Goal: Ask a question

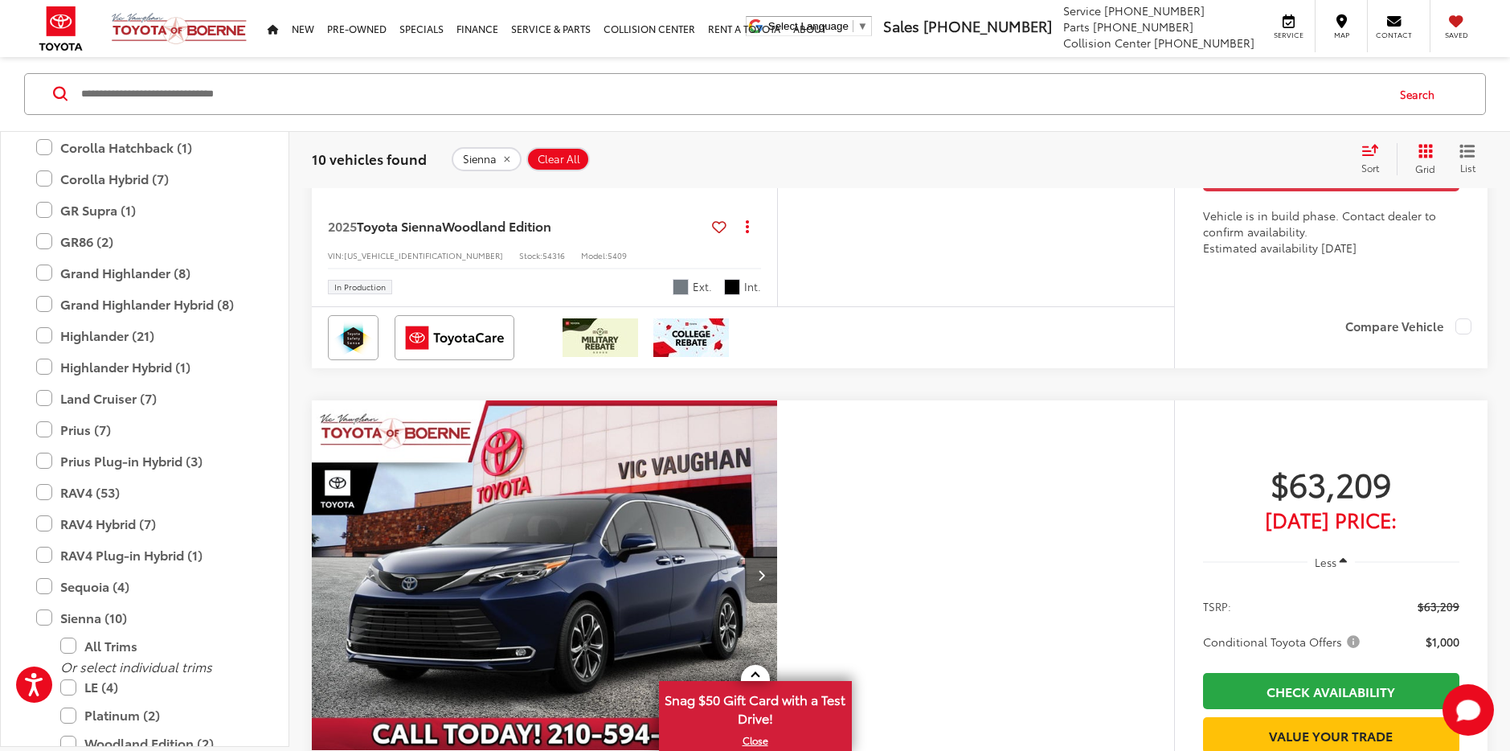
scroll to position [4783, 0]
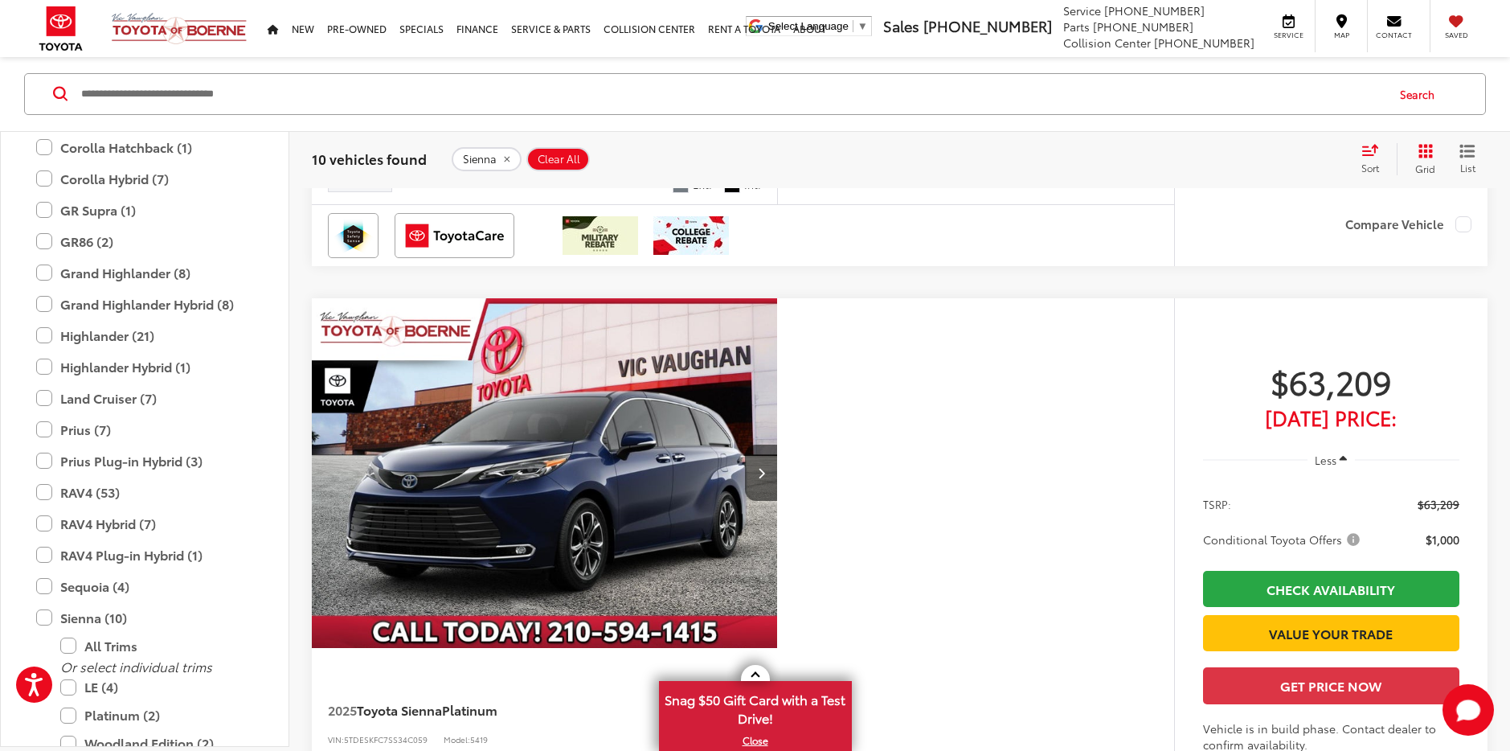
click at [431, 133] on span "Toyota Sienna" at bounding box center [399, 123] width 85 height 18
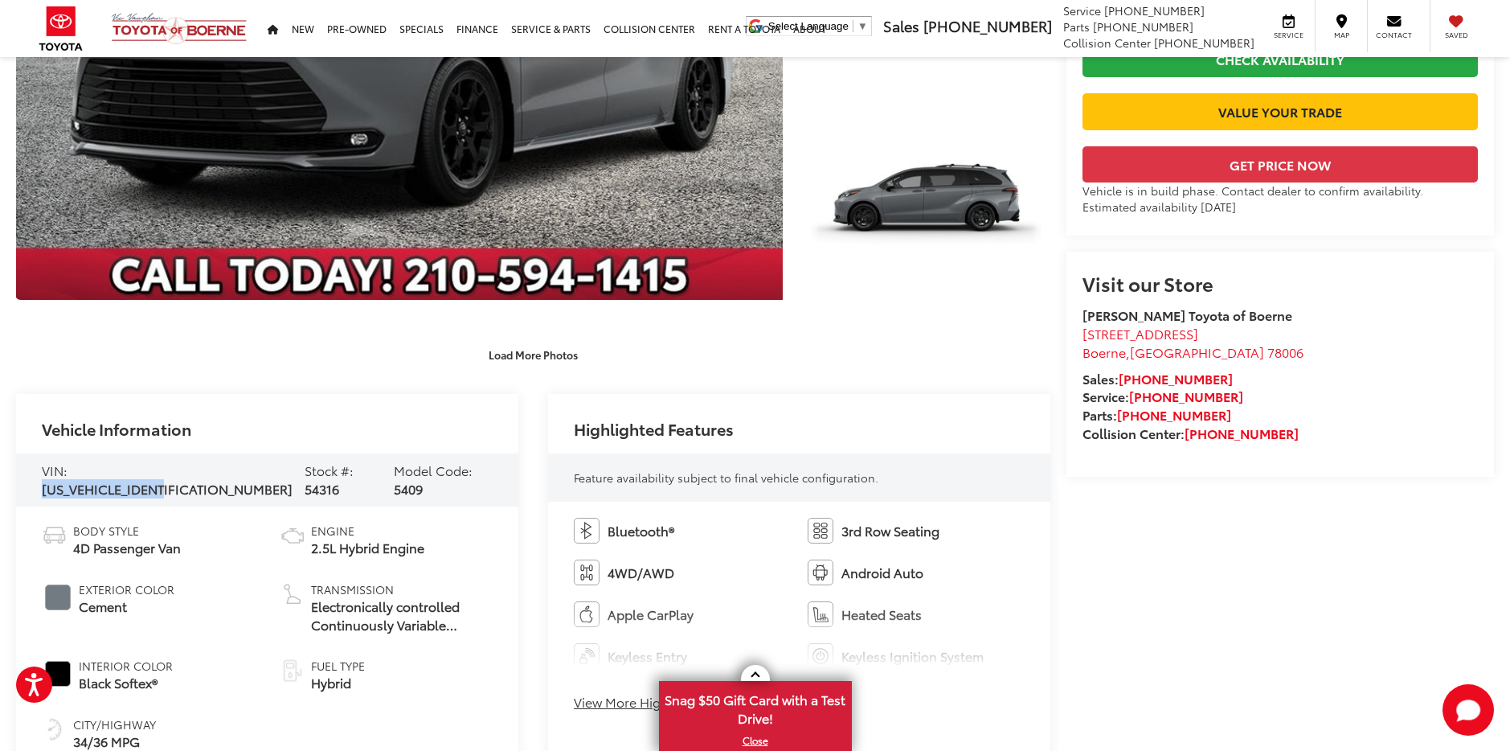
drag, startPoint x: 203, startPoint y: 477, endPoint x: 71, endPoint y: 474, distance: 132.6
click at [71, 474] on div "VIN: 5TDCSKFC9SS207264 Stock #: 54316 Model Code: 5409" at bounding box center [267, 479] width 502 height 53
drag, startPoint x: 71, startPoint y: 474, endPoint x: 104, endPoint y: 479, distance: 34.1
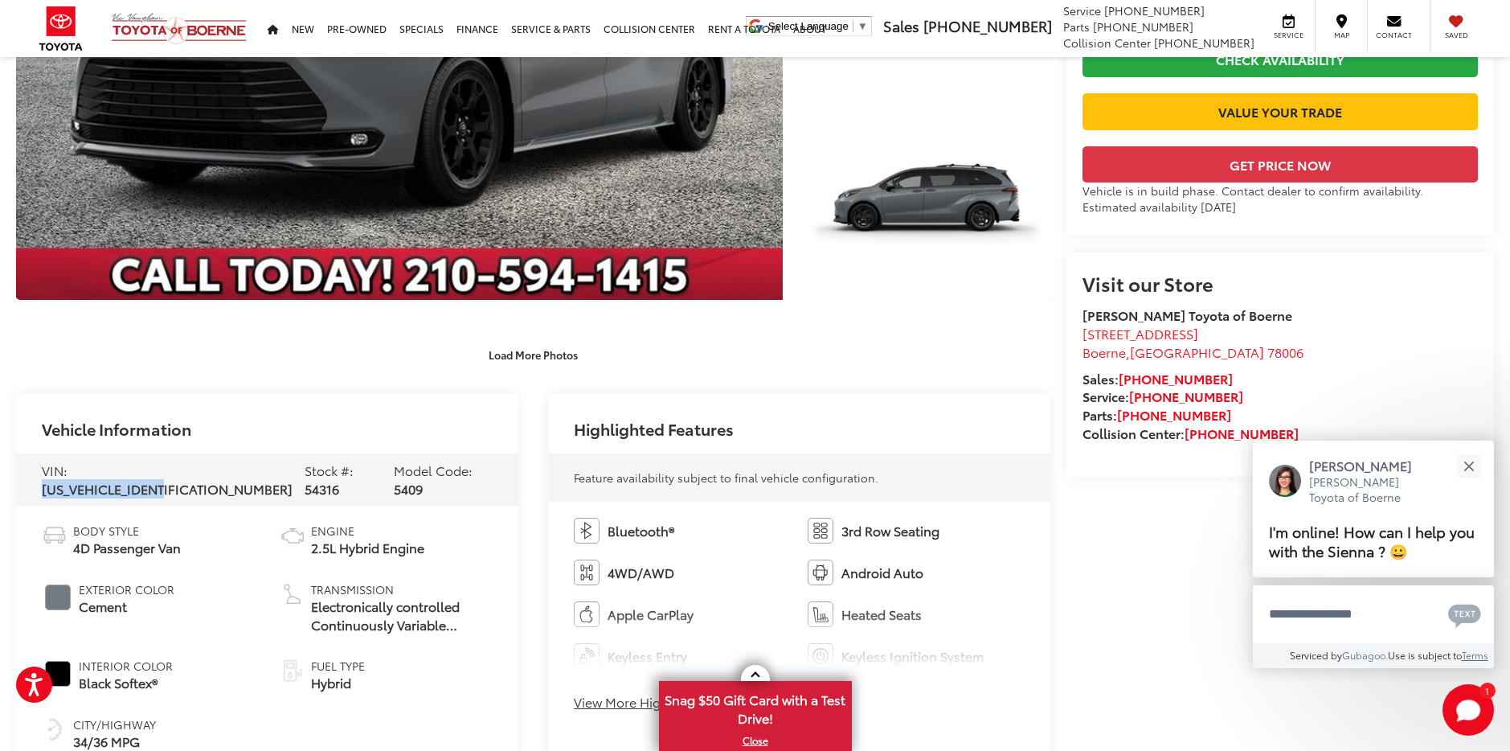
copy span "[US_VEHICLE_IDENTIFICATION_NUMBER]"
drag, startPoint x: 1368, startPoint y: 542, endPoint x: 1279, endPoint y: 623, distance: 120.0
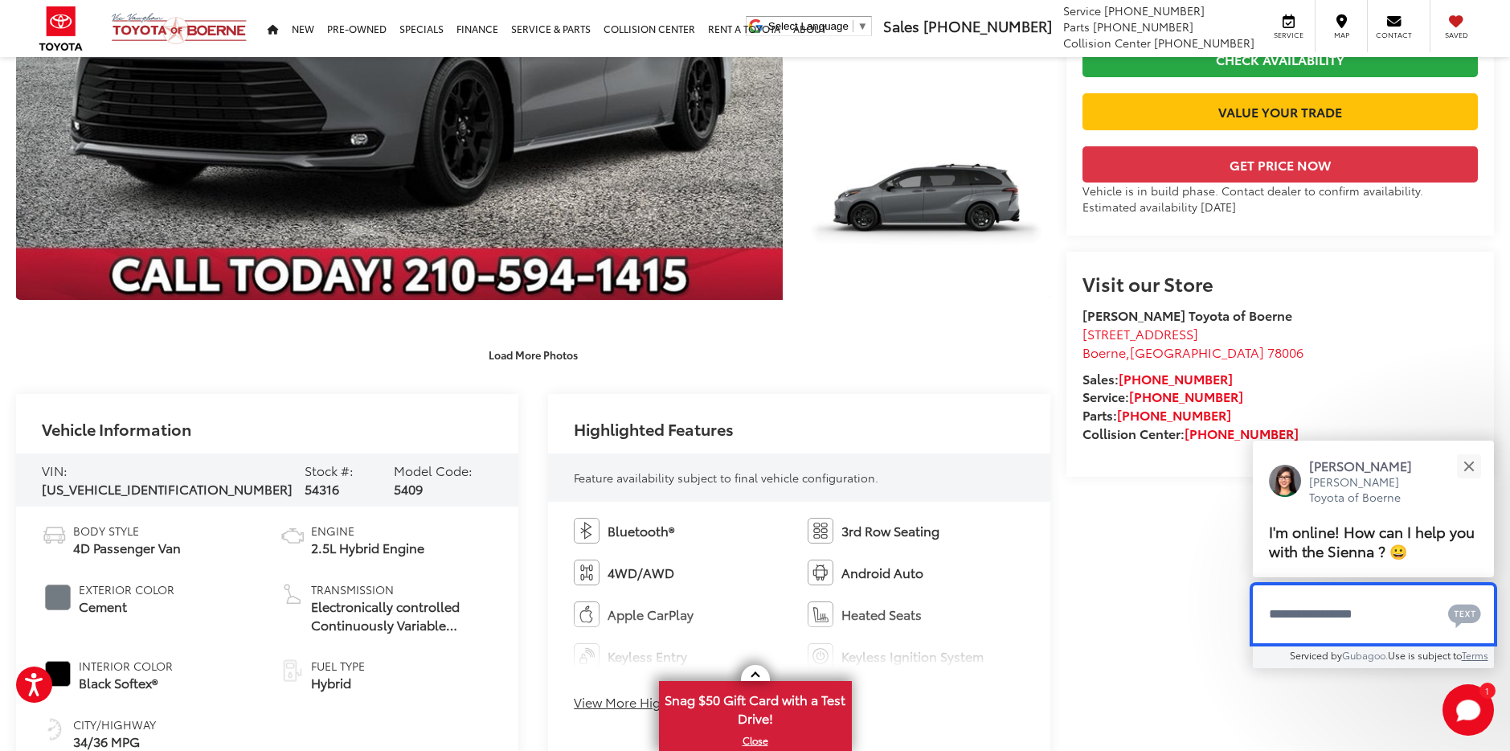
click at [1367, 542] on span "I'm online! How can I help you with the Sienna ? 😀" at bounding box center [1372, 540] width 206 height 41
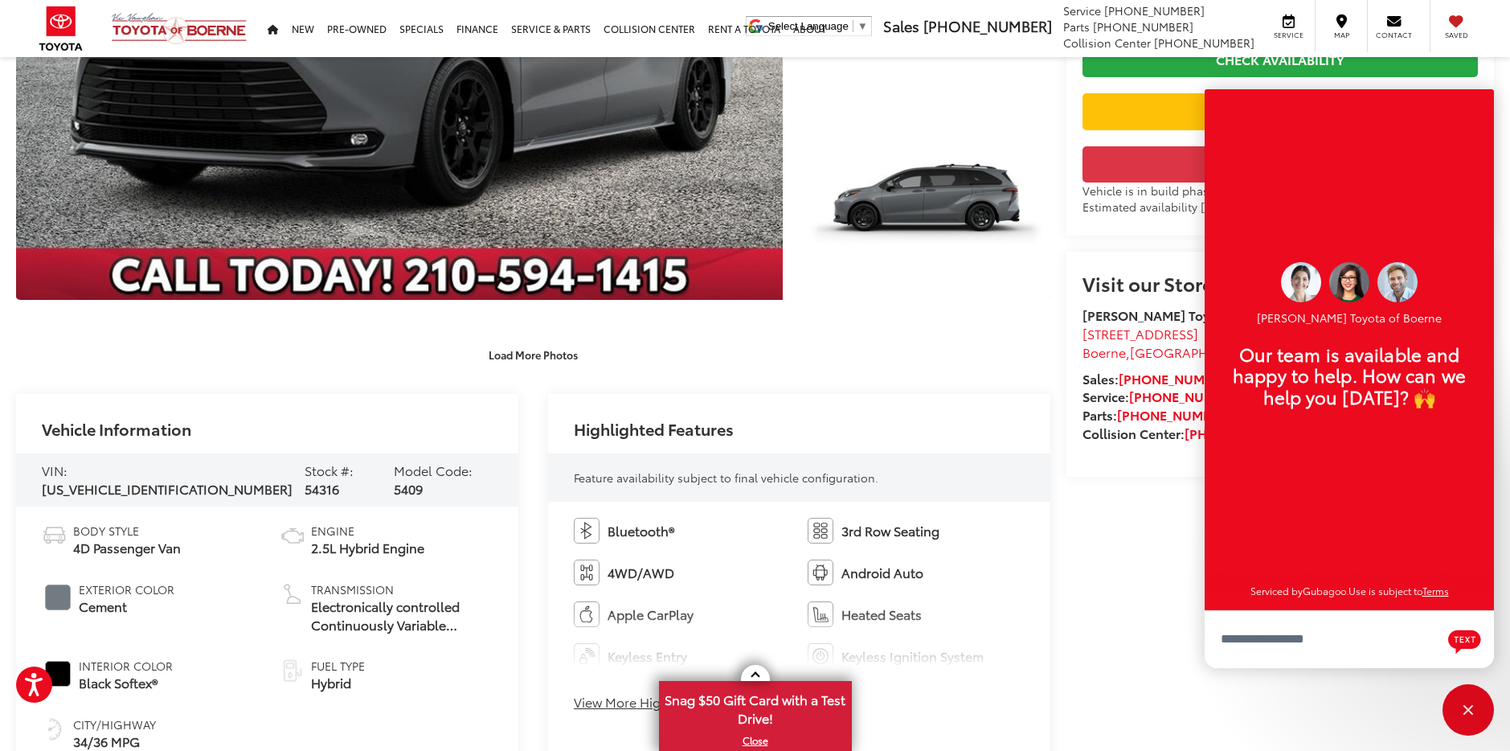
scroll to position [19, 0]
click at [1489, 711] on div "Close" at bounding box center [1468, 709] width 51 height 51
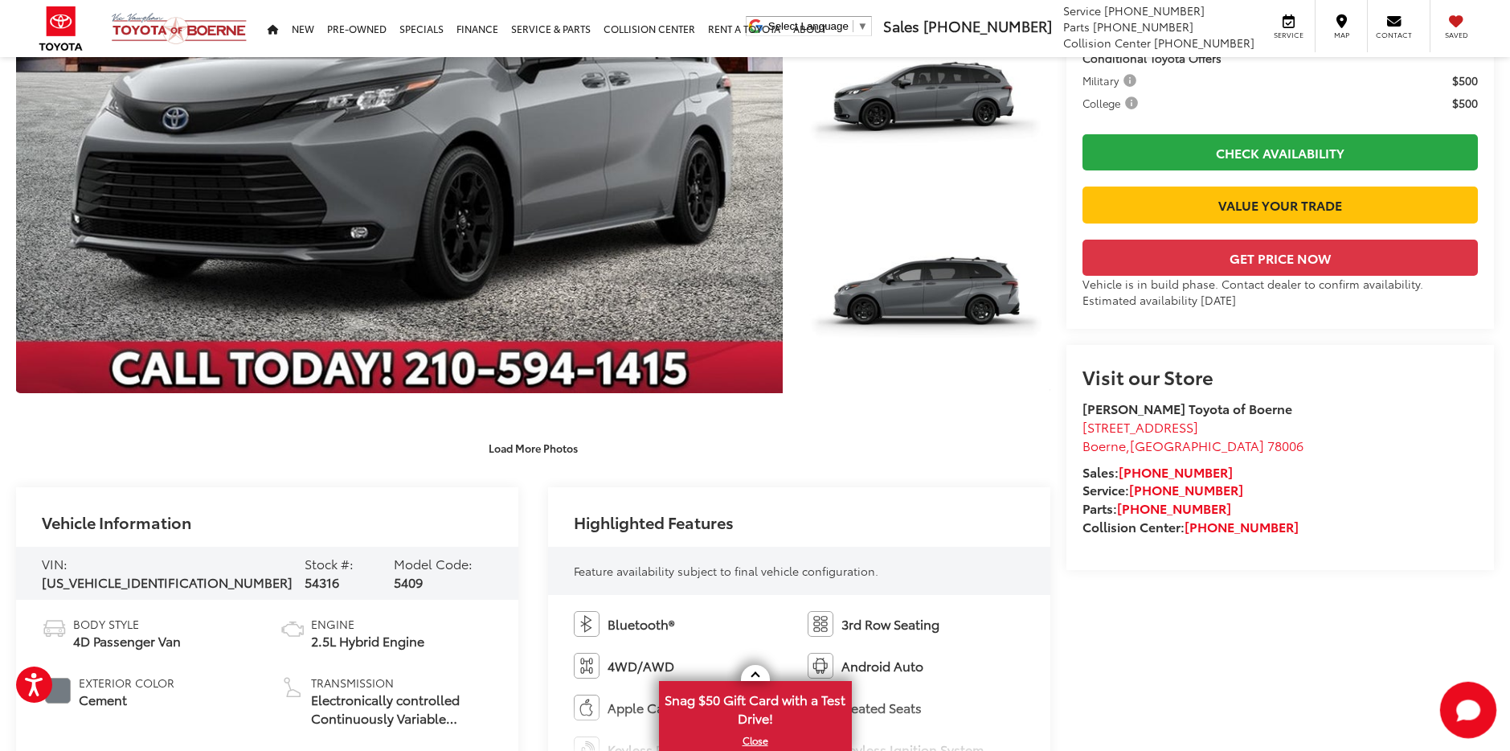
scroll to position [321, 0]
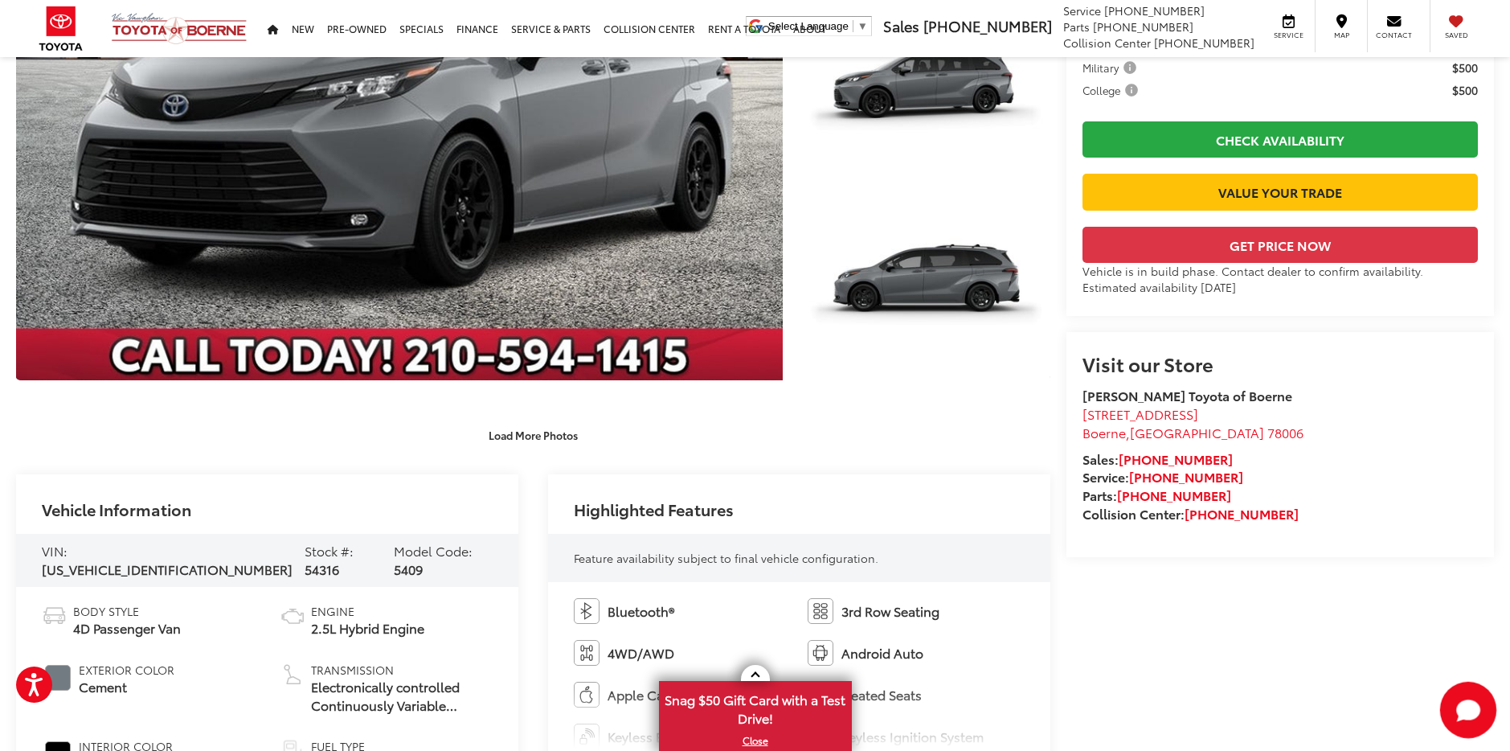
click at [1475, 706] on icon "Start Chat" at bounding box center [1468, 709] width 24 height 20
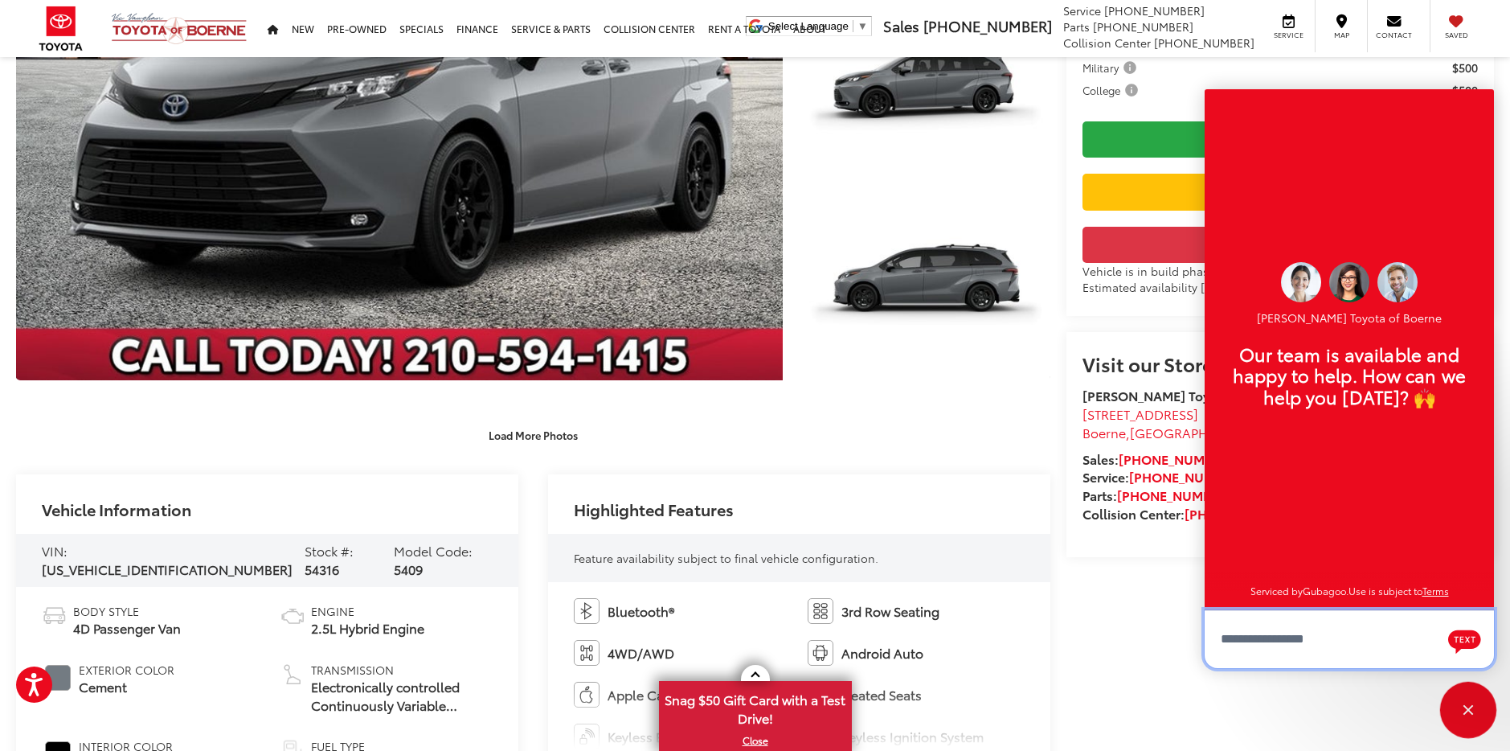
scroll to position [19, 0]
click at [1257, 639] on textarea "Type your message" at bounding box center [1349, 639] width 289 height 58
drag, startPoint x: 1337, startPoint y: 640, endPoint x: 1298, endPoint y: 637, distance: 39.5
click at [1298, 637] on textarea "Type your message" at bounding box center [1349, 639] width 289 height 58
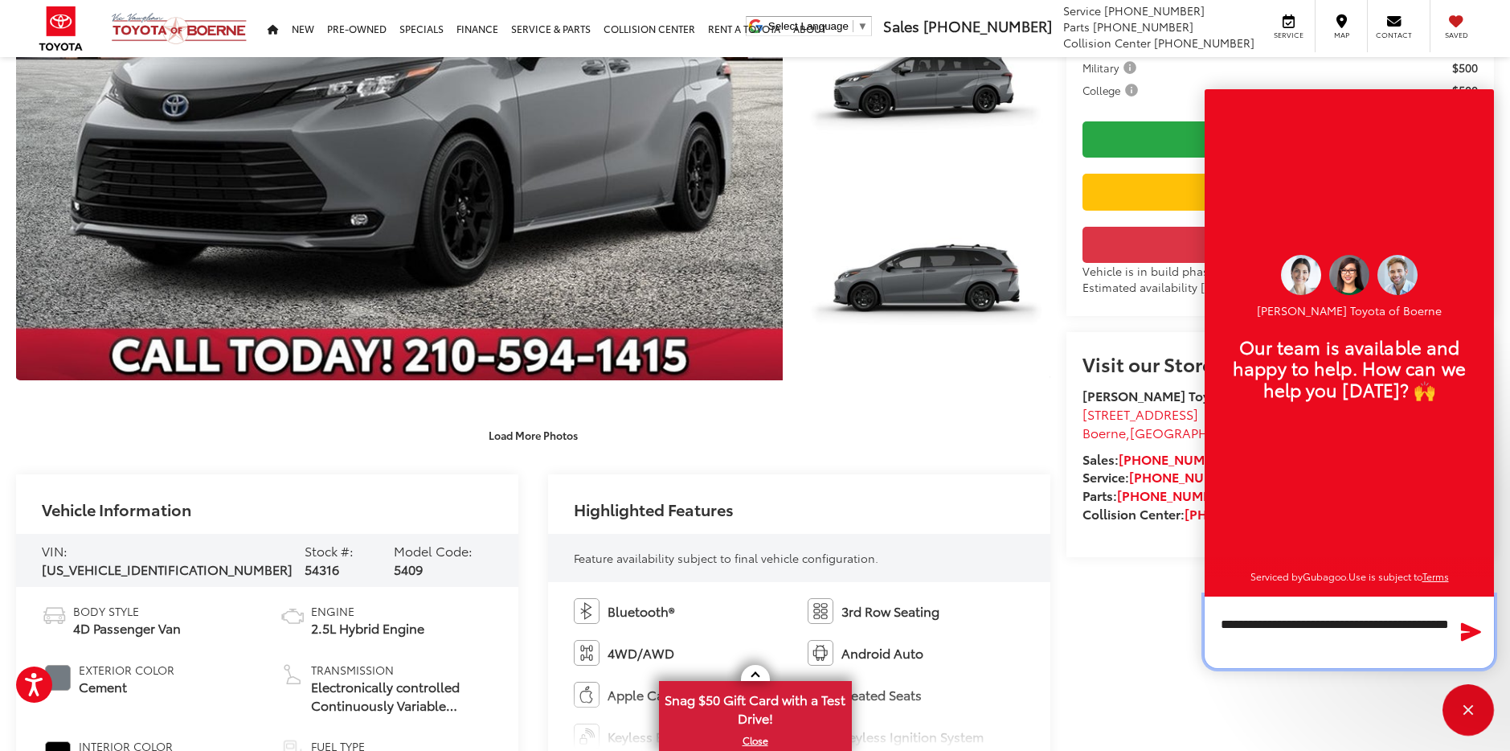
paste textarea "**********"
click at [1270, 643] on textarea "**********" at bounding box center [1349, 631] width 289 height 72
type textarea "**********"
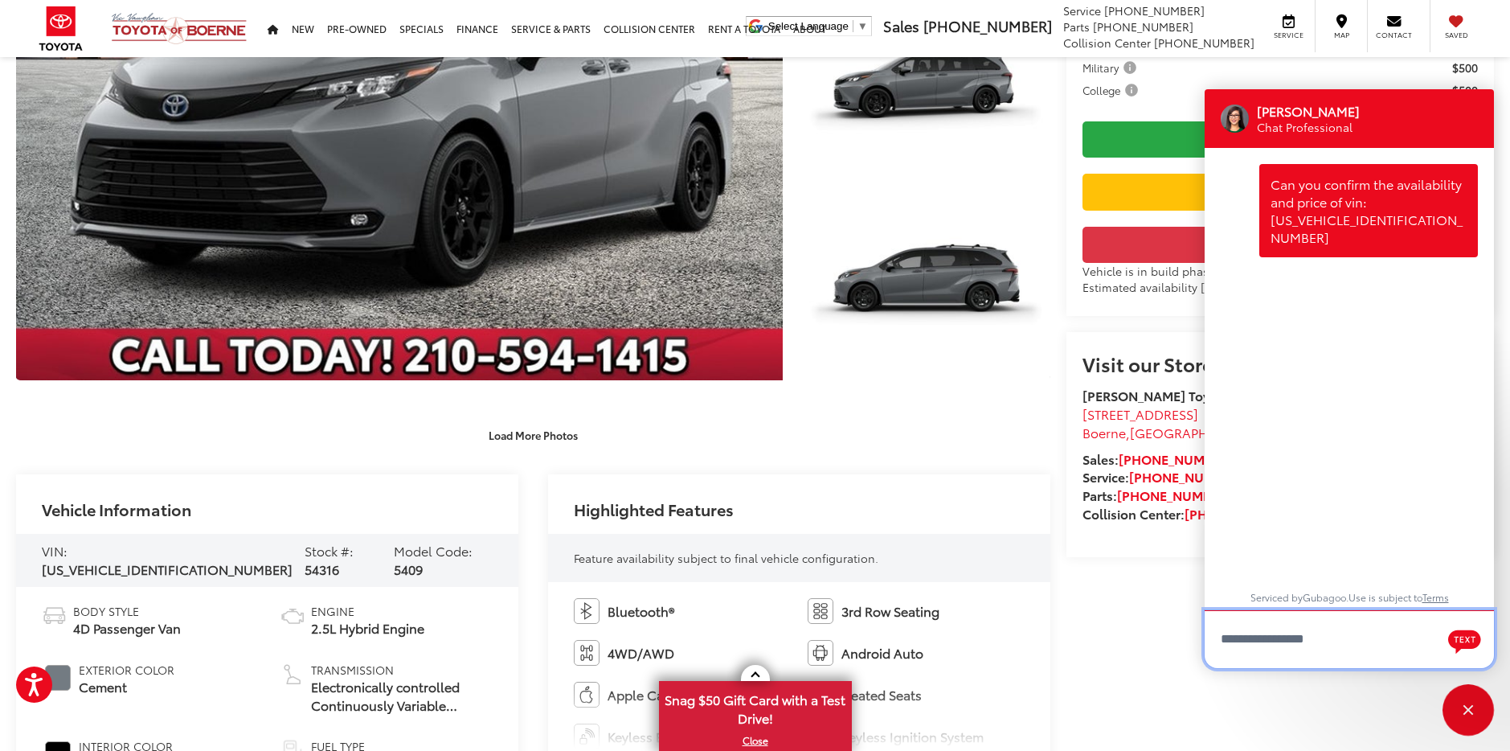
scroll to position [0, 0]
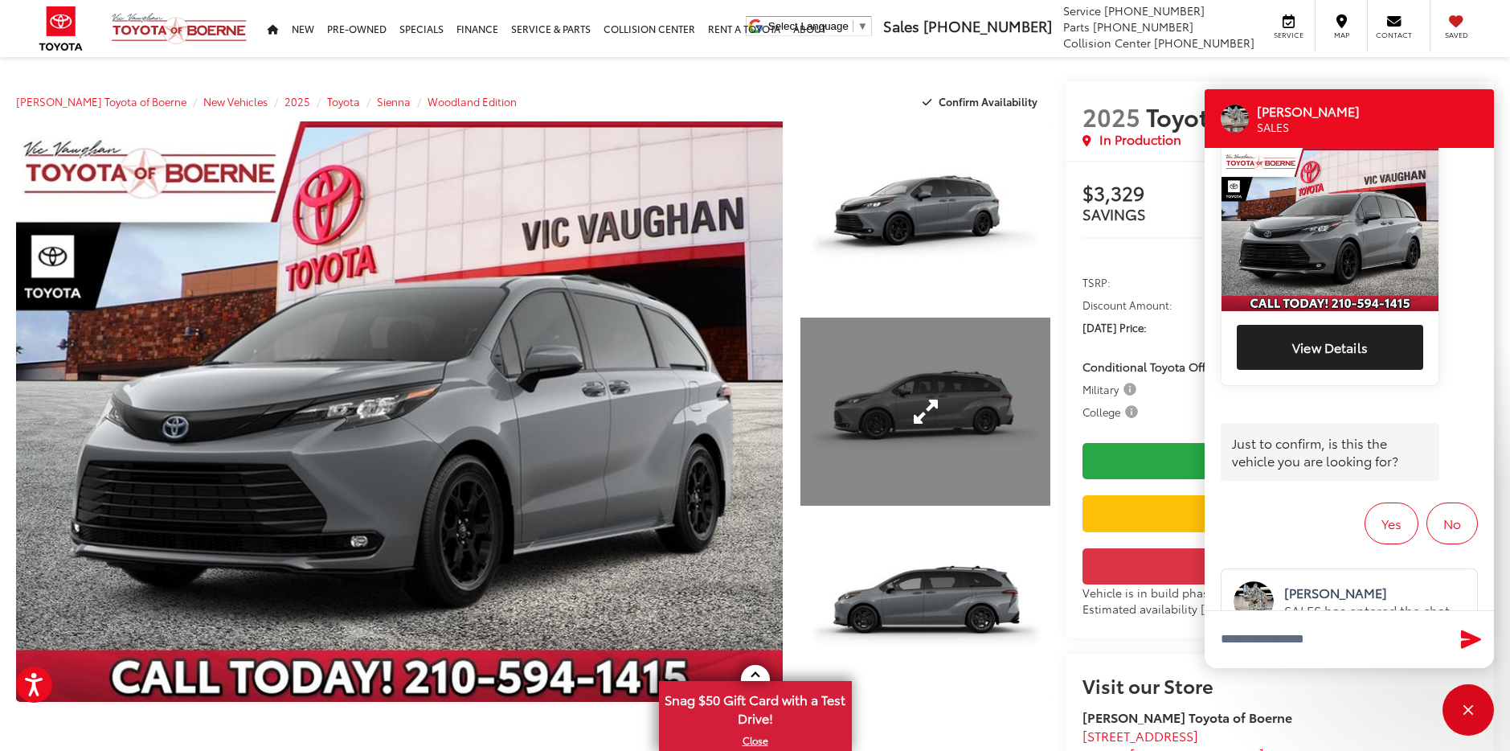
scroll to position [391, 0]
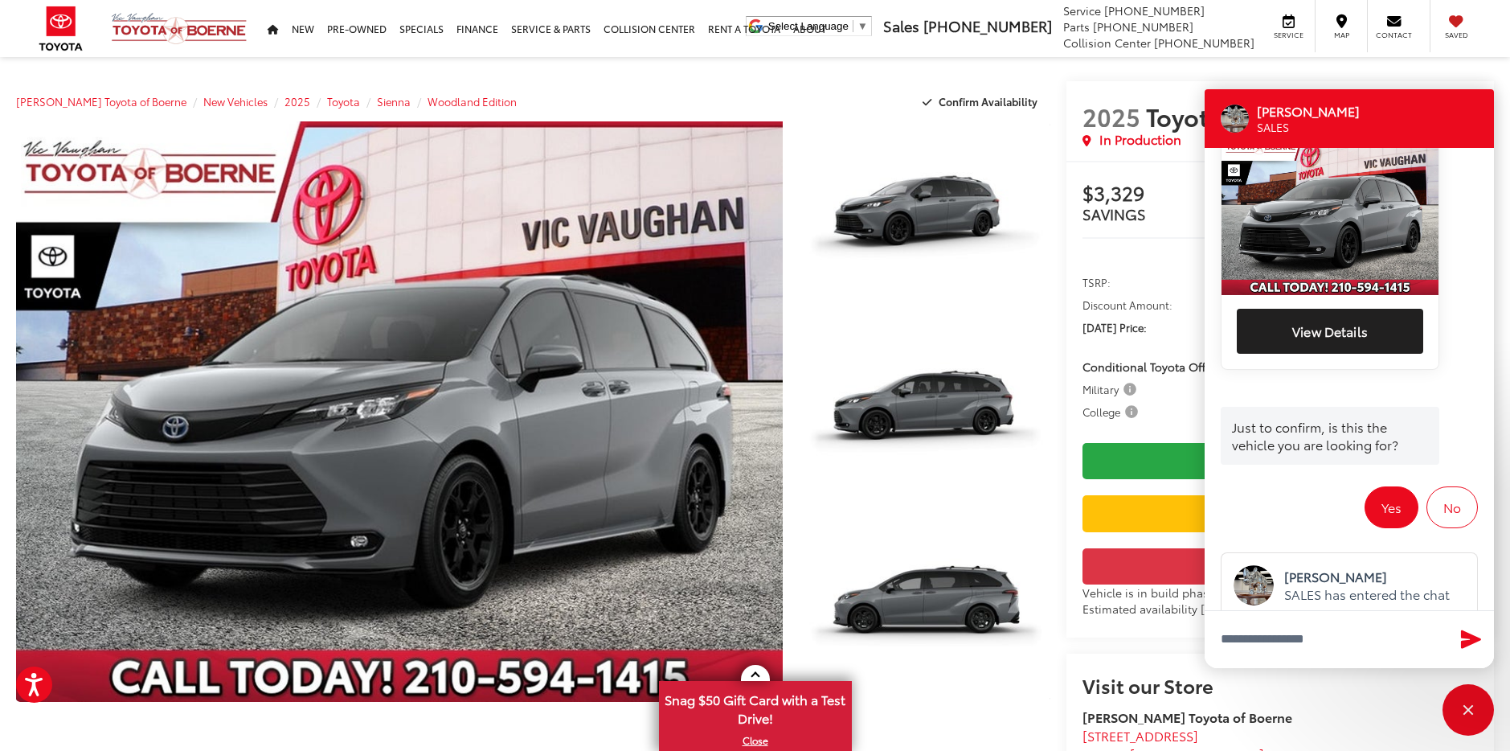
click at [1392, 486] on button "Yes" at bounding box center [1392, 507] width 54 height 42
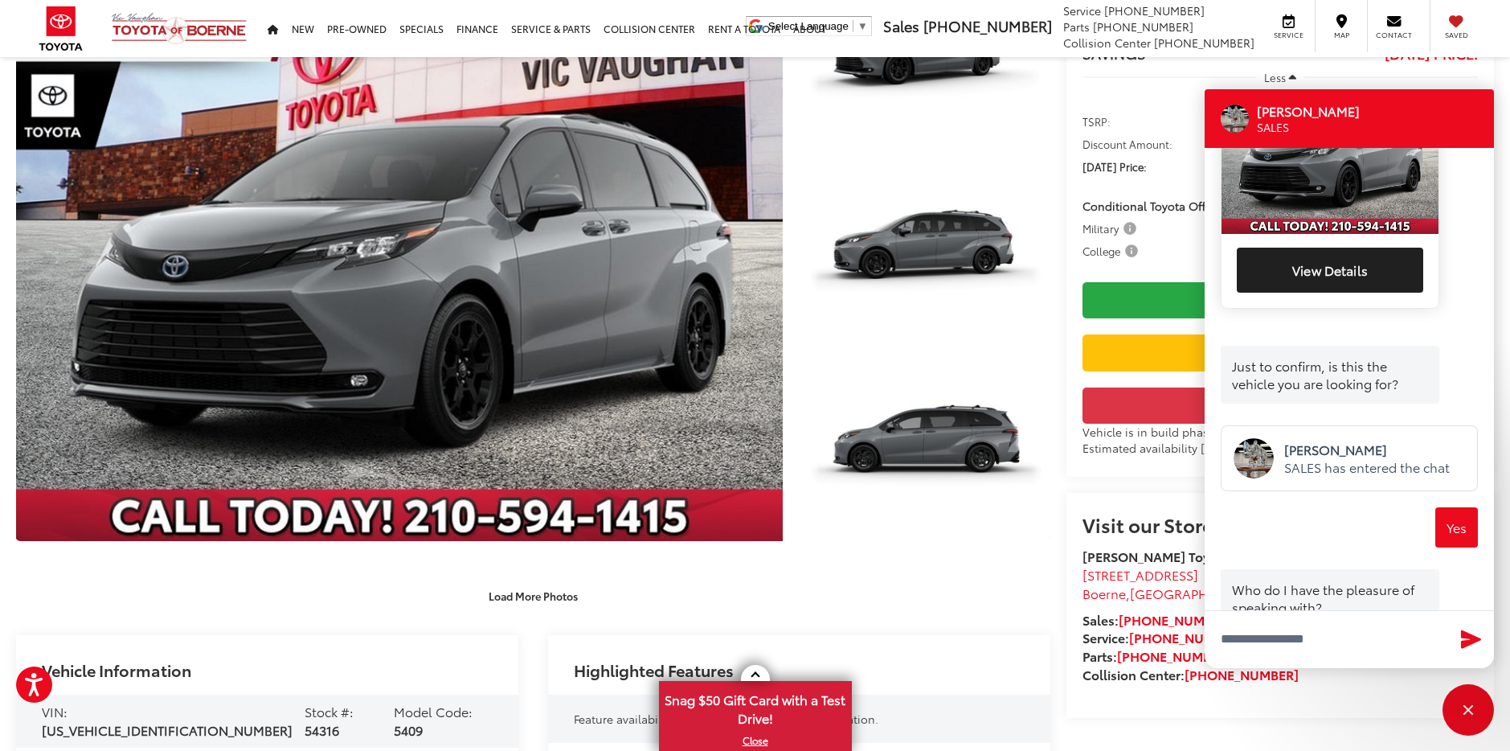
scroll to position [466, 0]
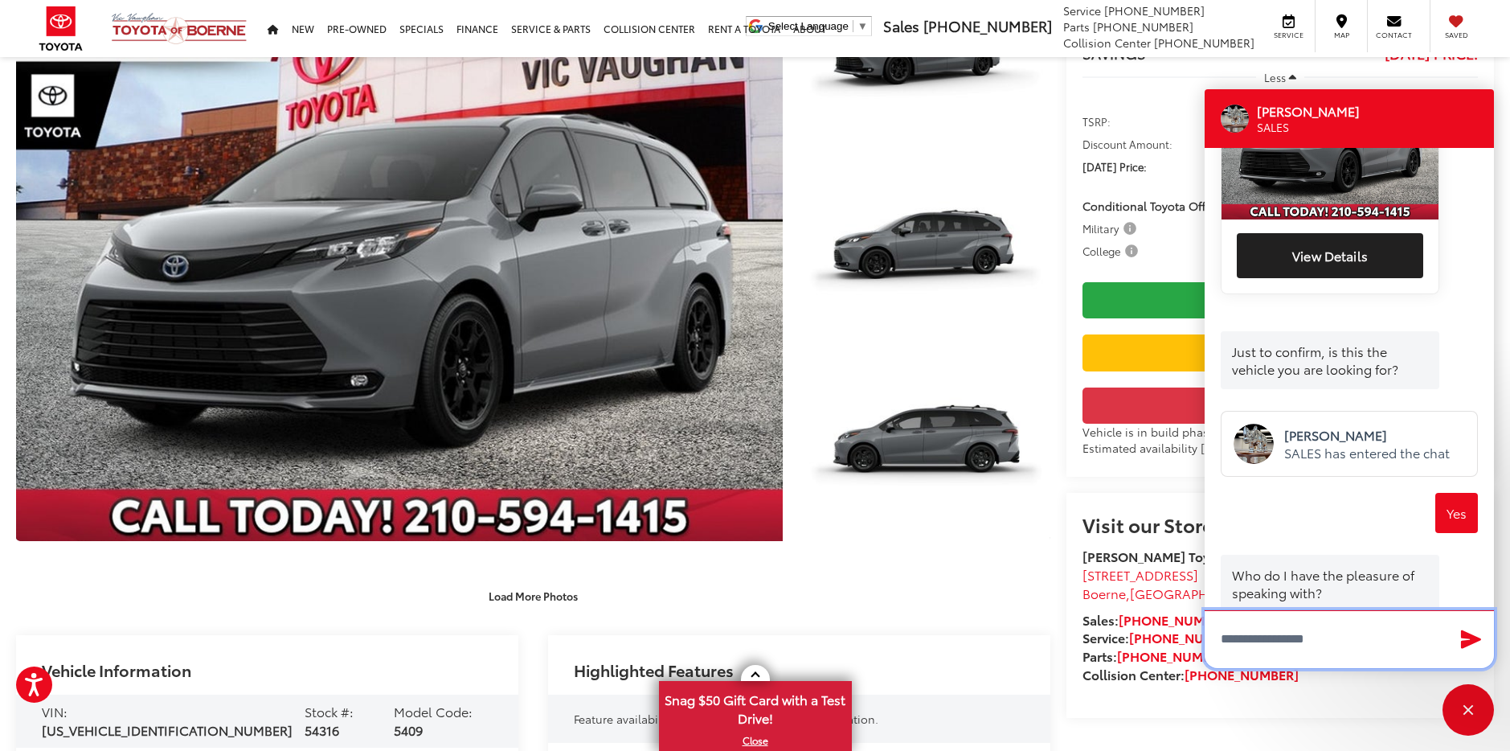
click at [1299, 648] on textarea "Type your message" at bounding box center [1349, 639] width 289 height 58
type textarea "**********"
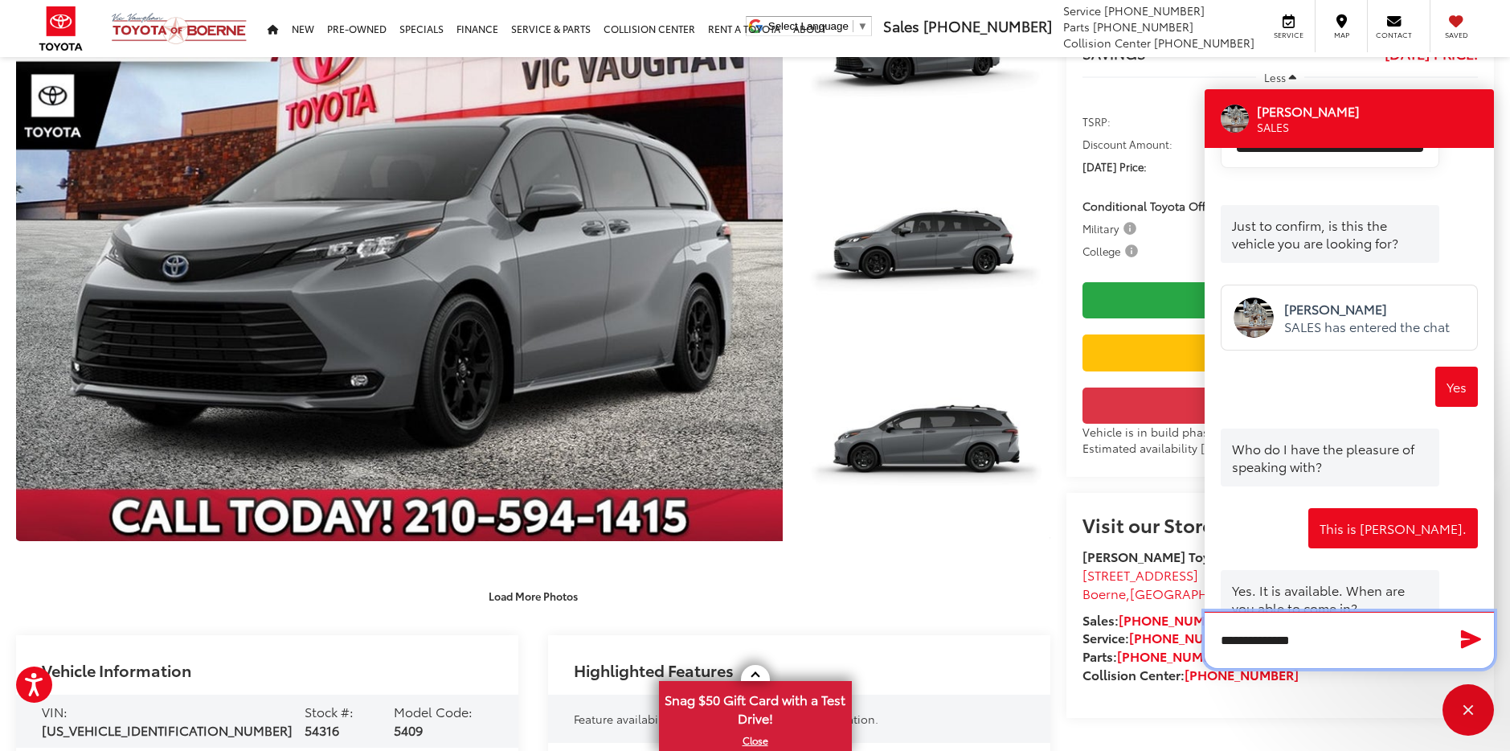
scroll to position [606, 0]
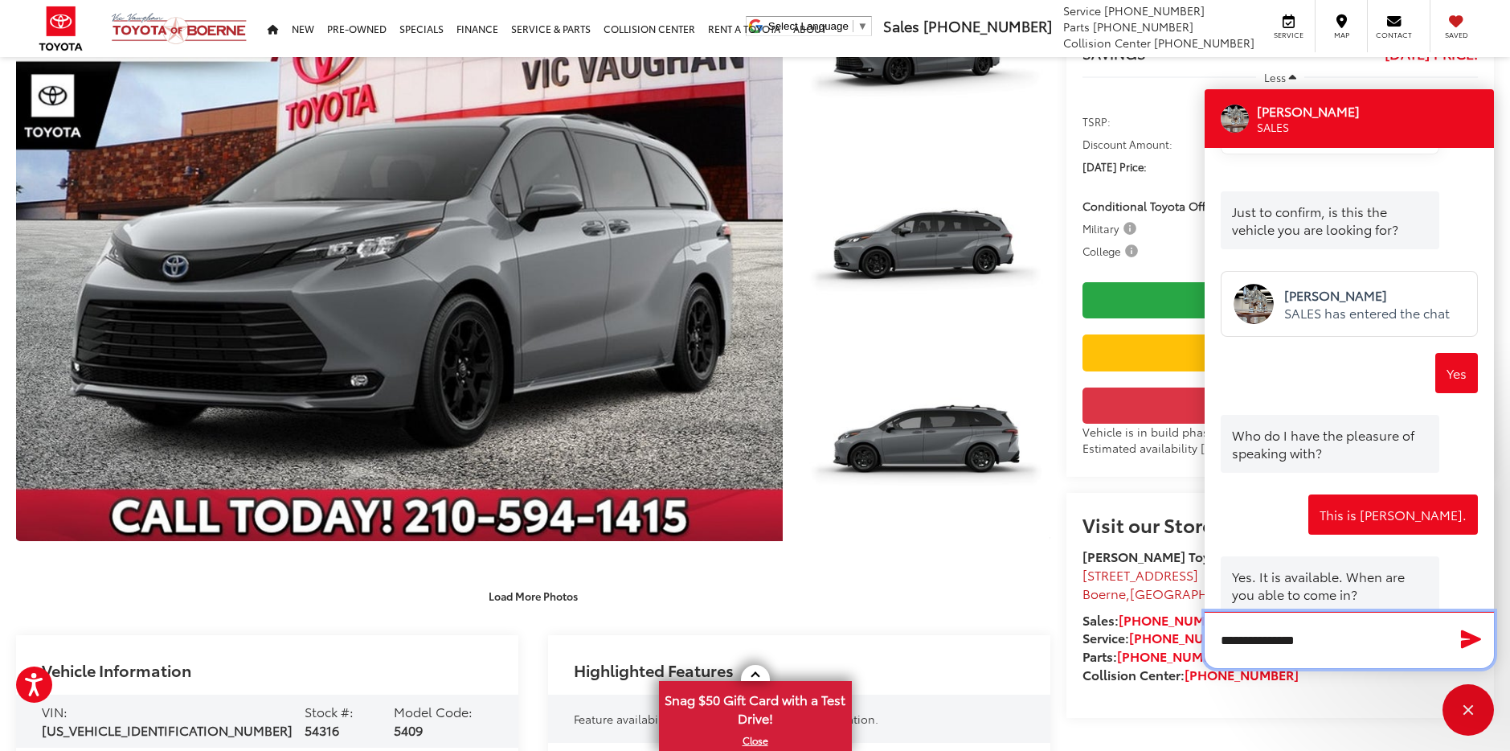
drag, startPoint x: 1329, startPoint y: 648, endPoint x: 1188, endPoint y: 647, distance: 141.4
type textarea "**********"
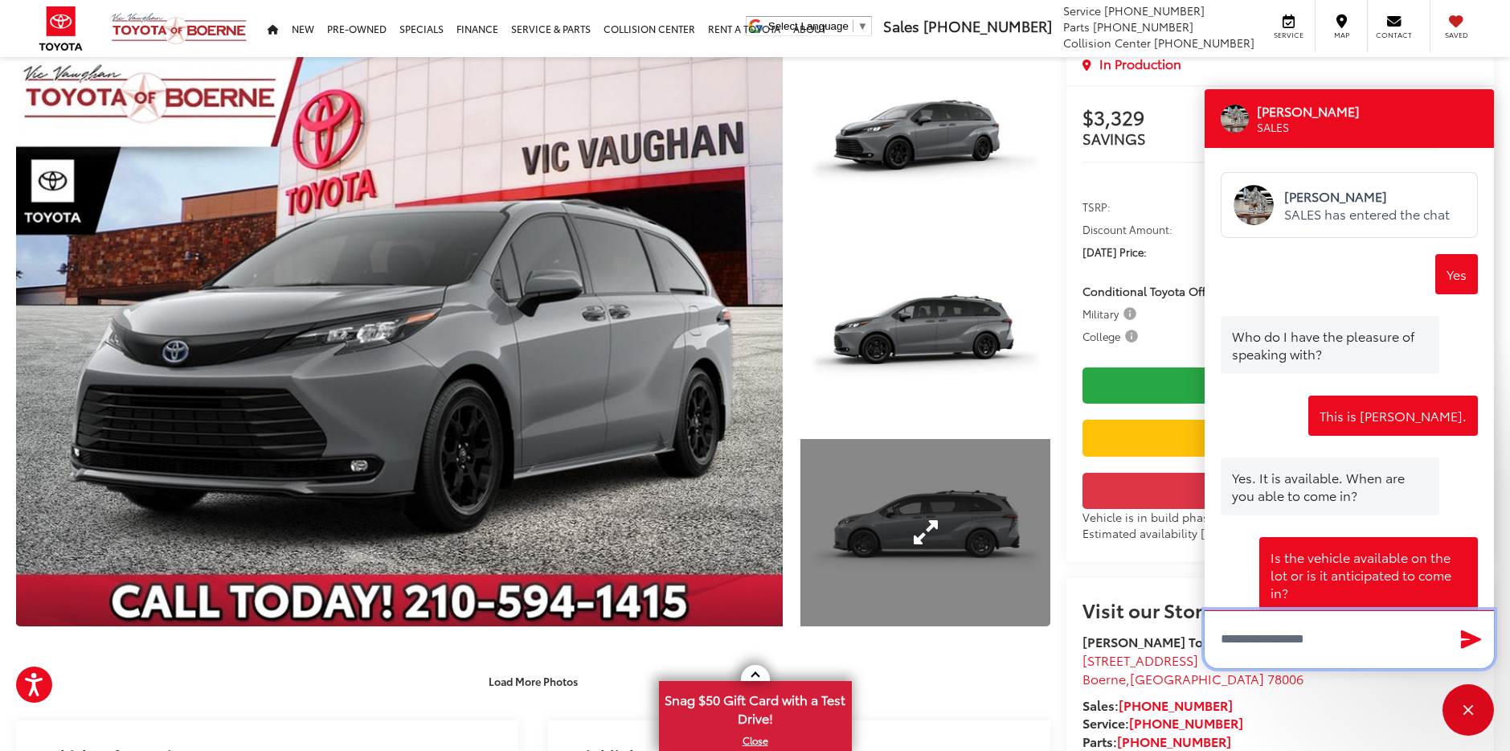
scroll to position [0, 0]
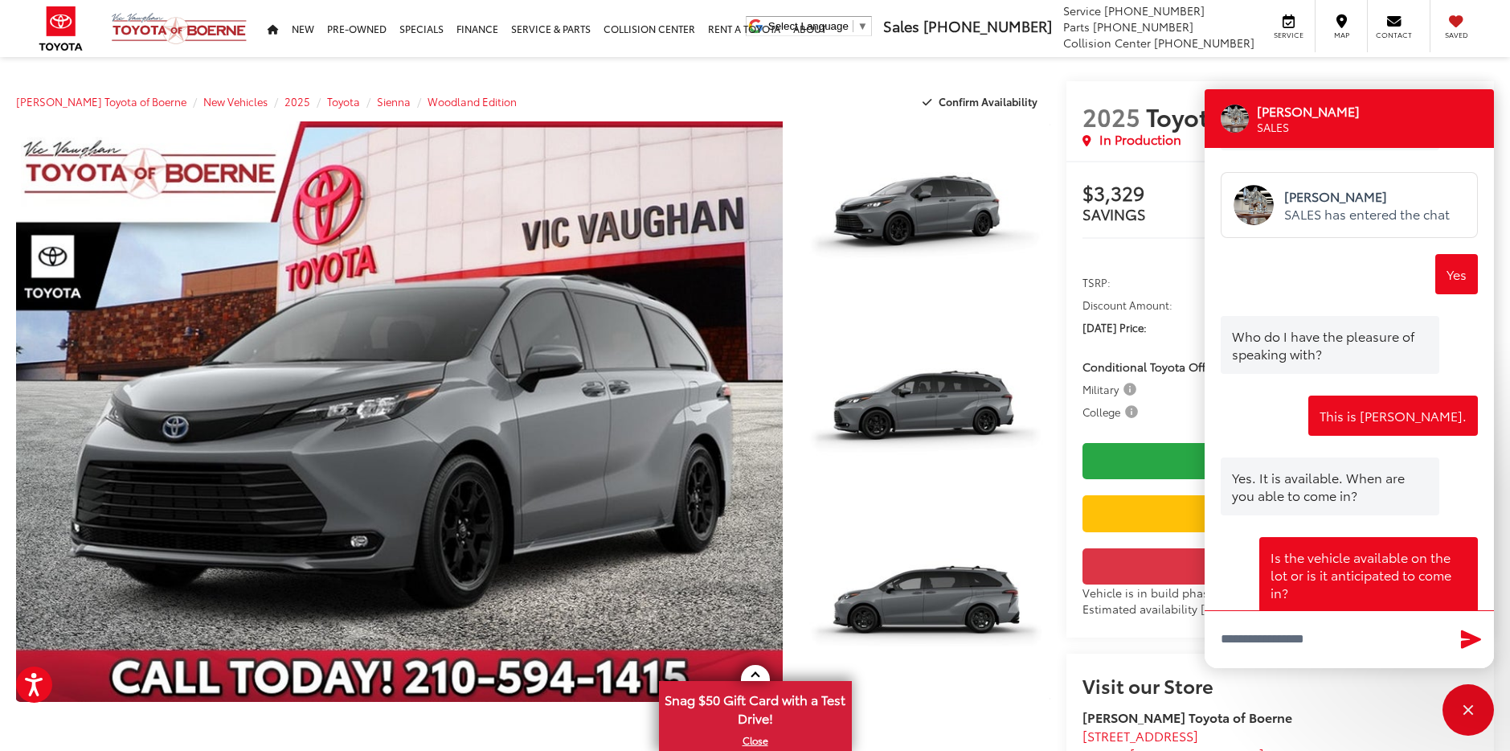
click at [1379, 109] on div "Victor Gutierrez SALES" at bounding box center [1349, 118] width 289 height 59
drag, startPoint x: 1385, startPoint y: 100, endPoint x: 1387, endPoint y: 115, distance: 15.5
click at [1387, 115] on div "Victor Gutierrez SALES" at bounding box center [1349, 118] width 289 height 59
click at [1111, 257] on li at bounding box center [1279, 261] width 395 height 11
click at [1463, 714] on div "Close" at bounding box center [1468, 710] width 10 height 10
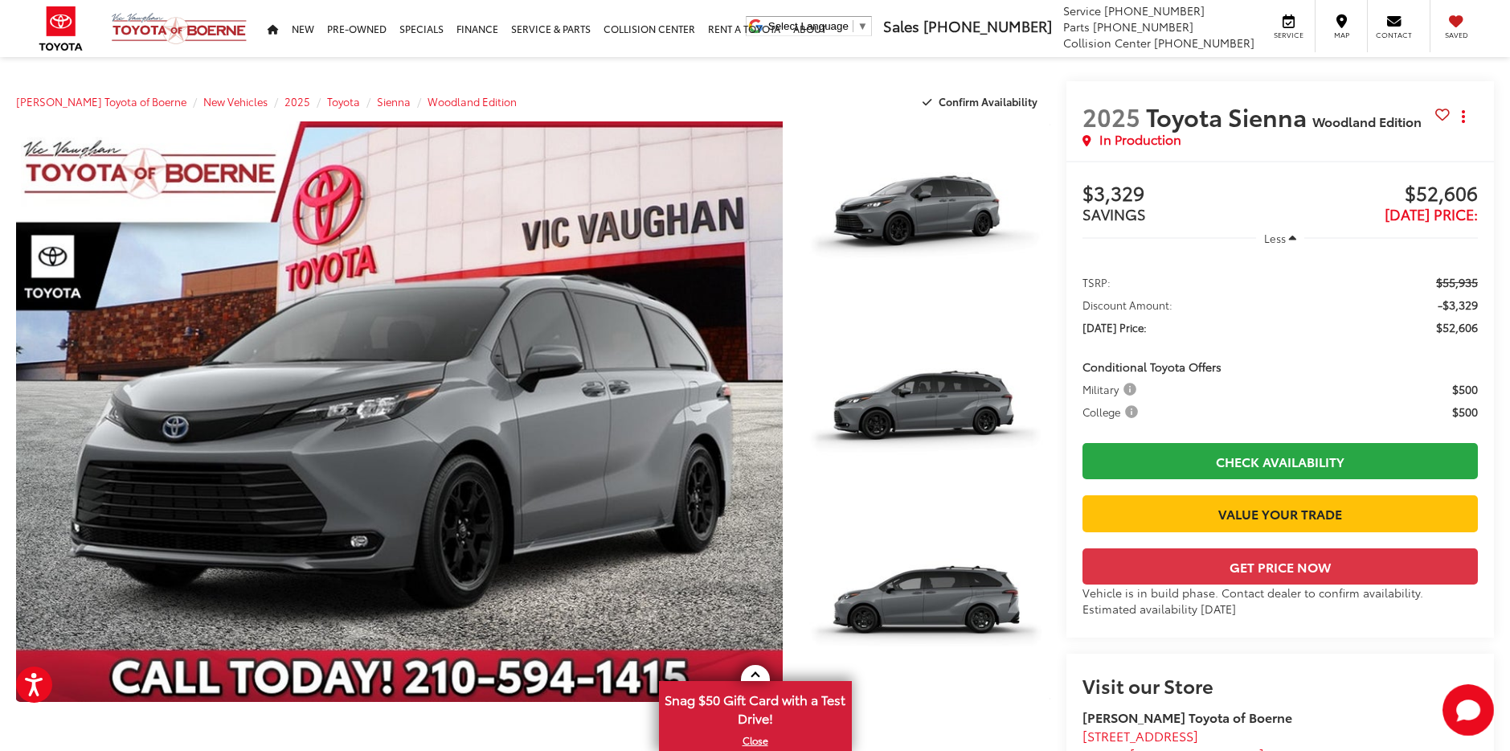
click at [1446, 329] on span "$52,606" at bounding box center [1457, 327] width 42 height 16
click at [1132, 391] on span "Military" at bounding box center [1110, 389] width 57 height 16
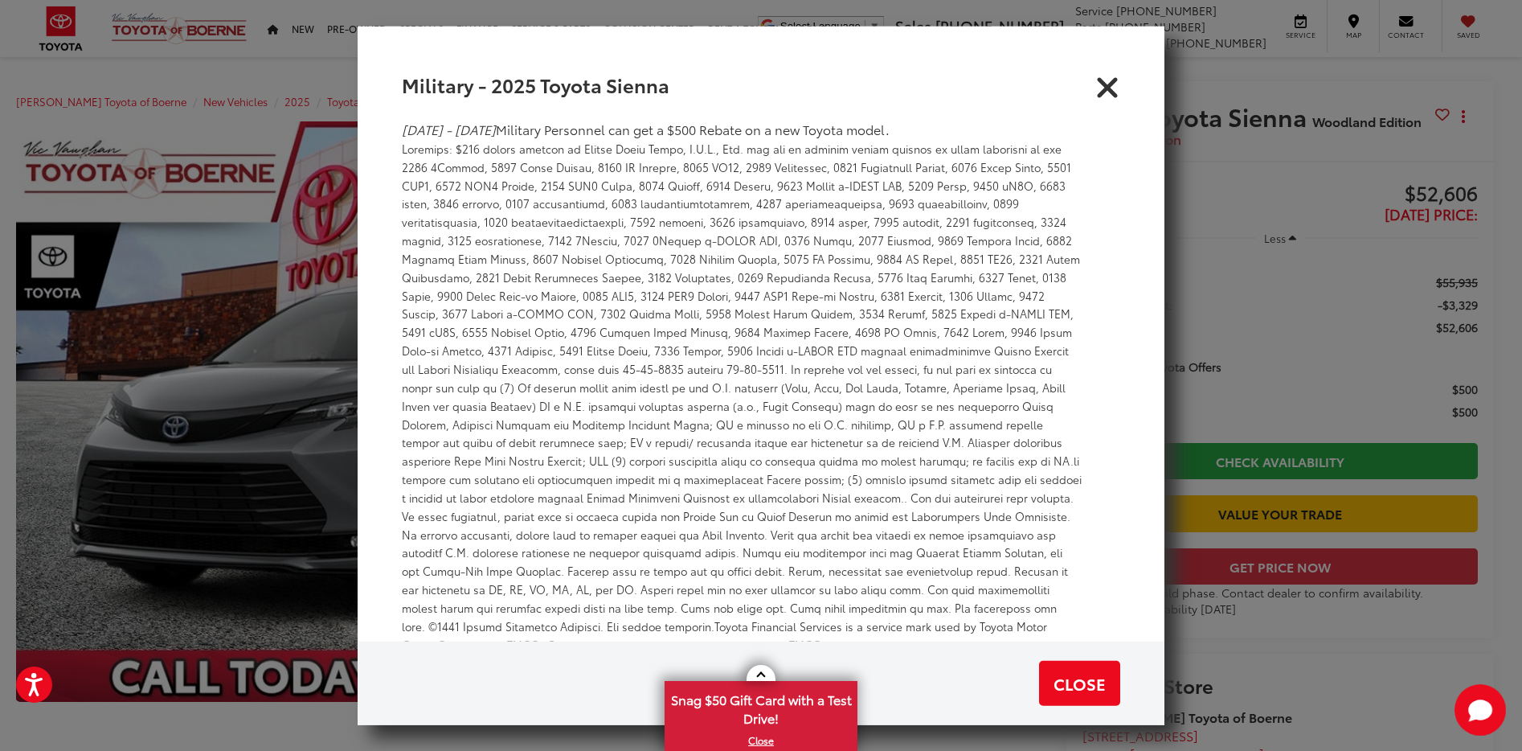
click at [1112, 81] on icon "Close" at bounding box center [1108, 85] width 26 height 26
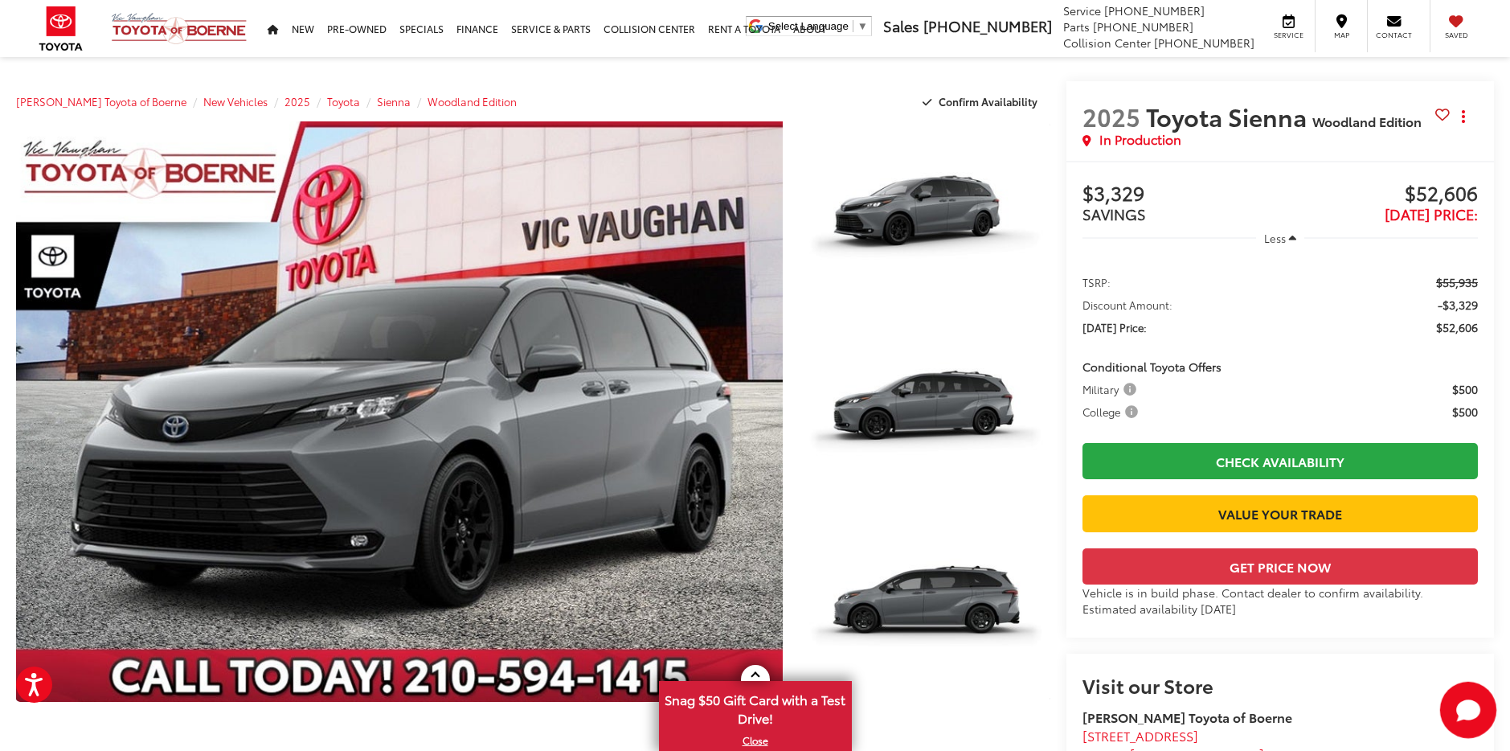
click at [1472, 712] on icon "Start Chat" at bounding box center [1468, 709] width 24 height 20
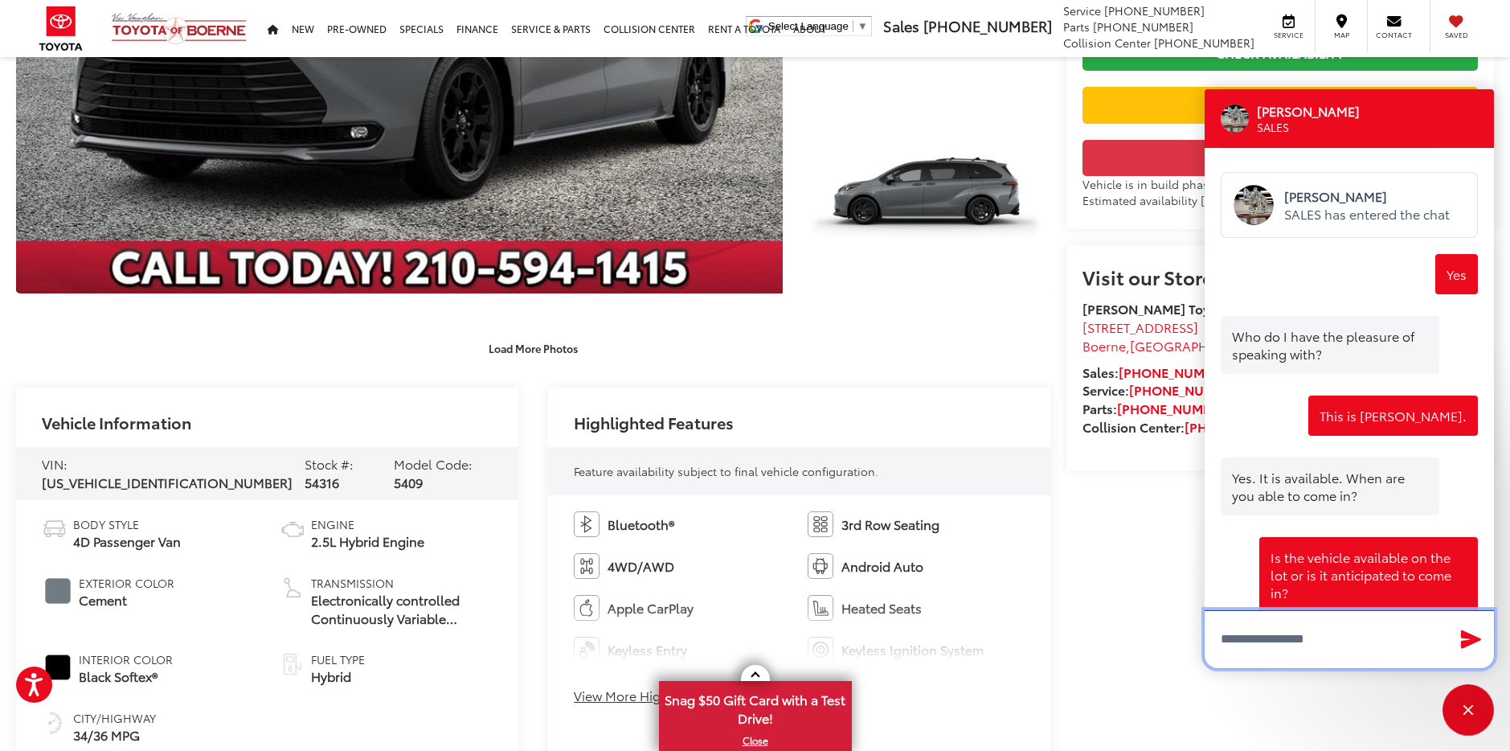
scroll to position [563, 0]
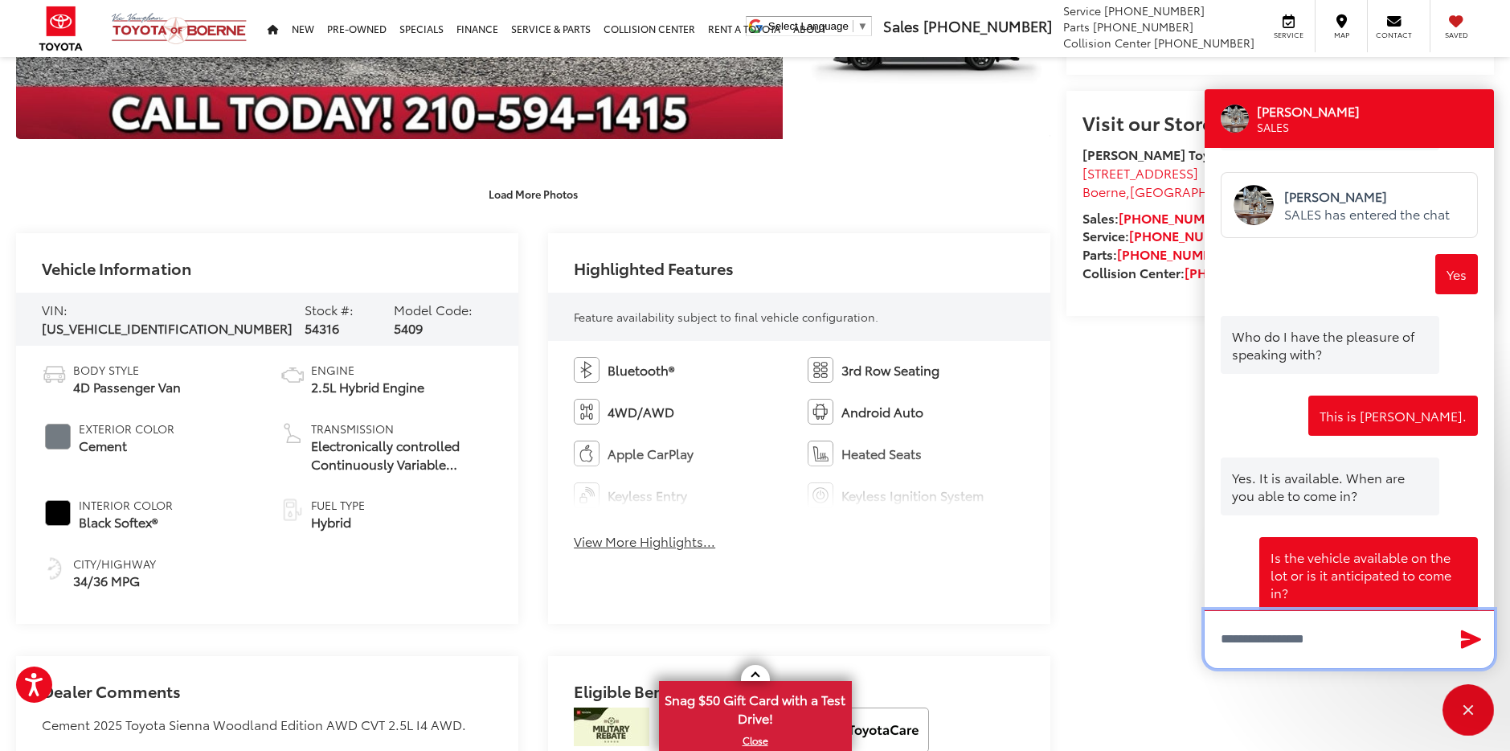
click at [1276, 635] on textarea "Type your message" at bounding box center [1349, 639] width 289 height 58
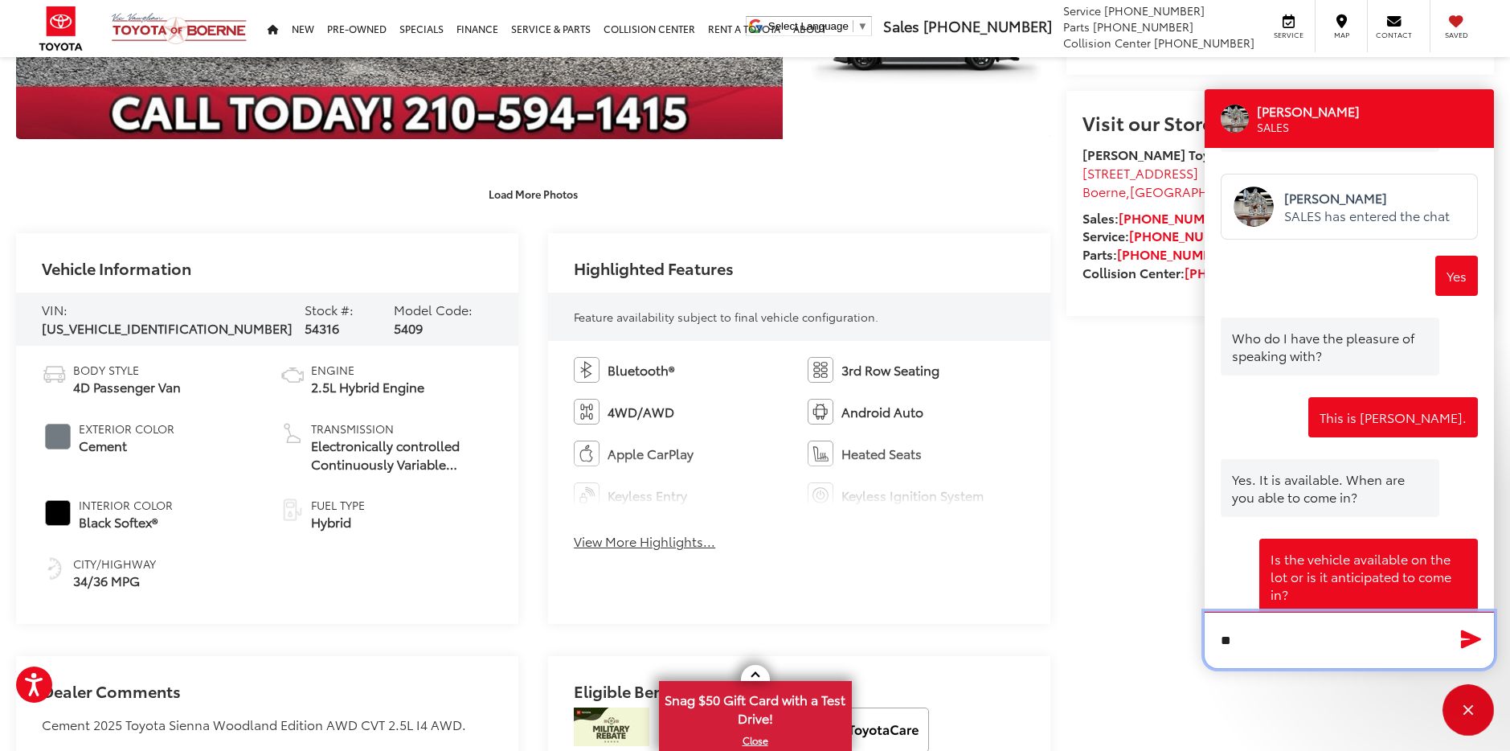
type textarea "*"
type textarea "**********"
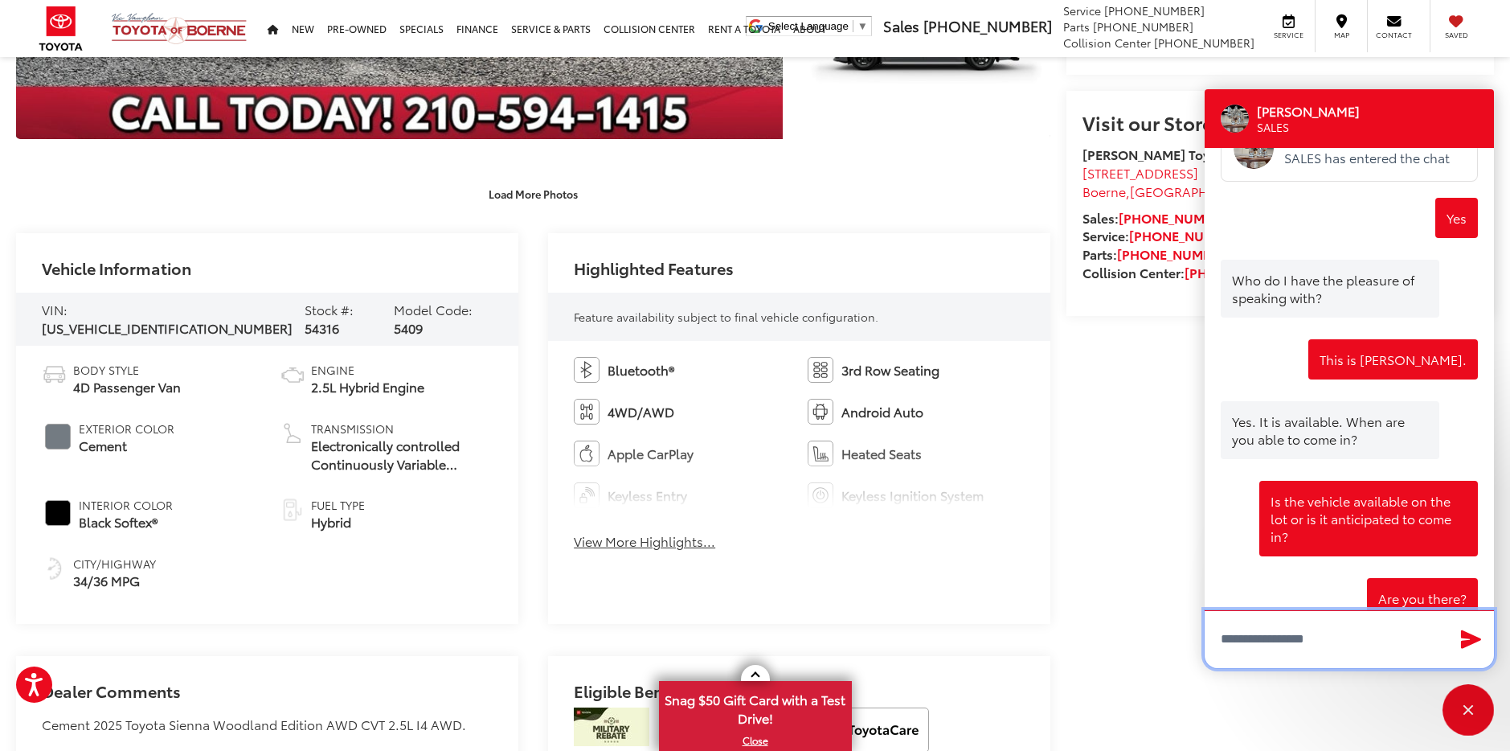
scroll to position [767, 0]
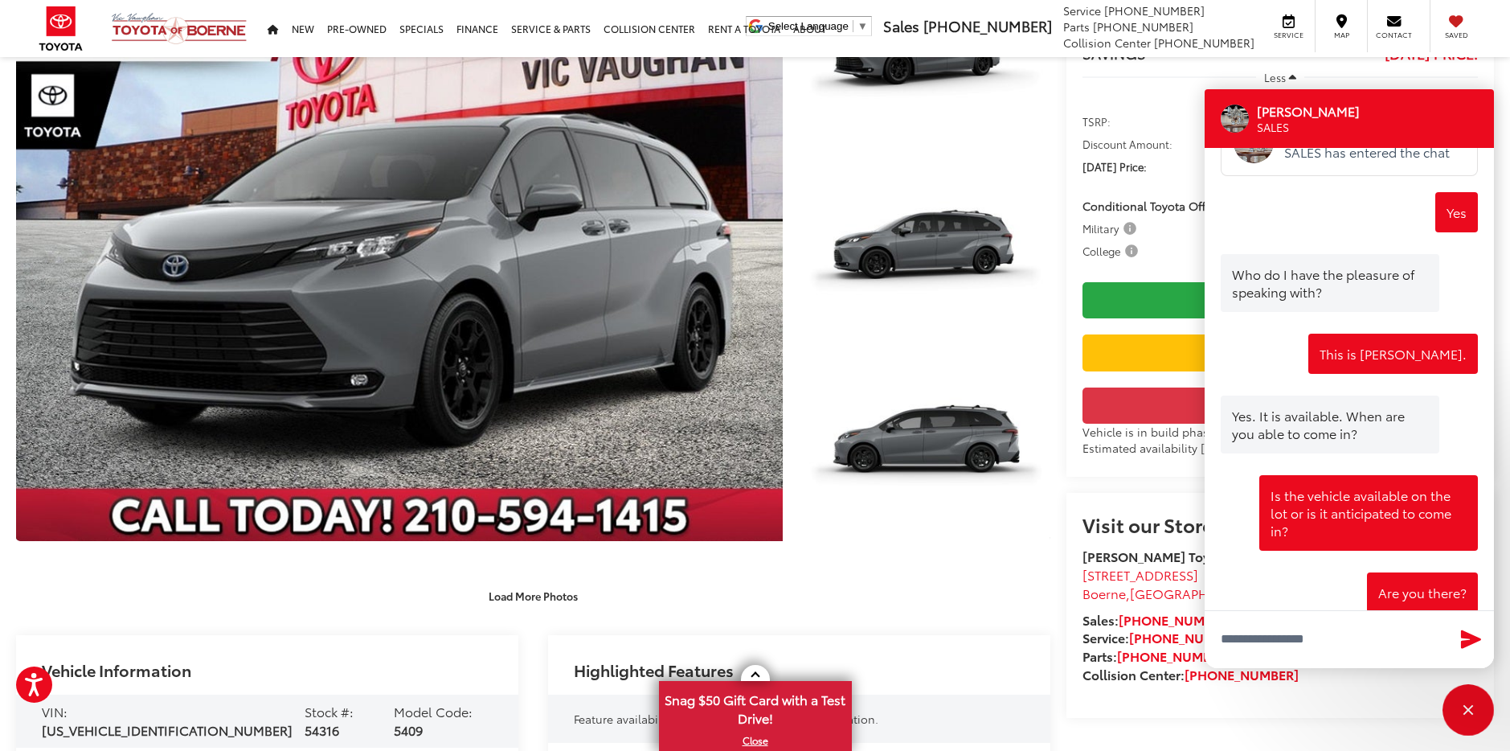
scroll to position [482, 0]
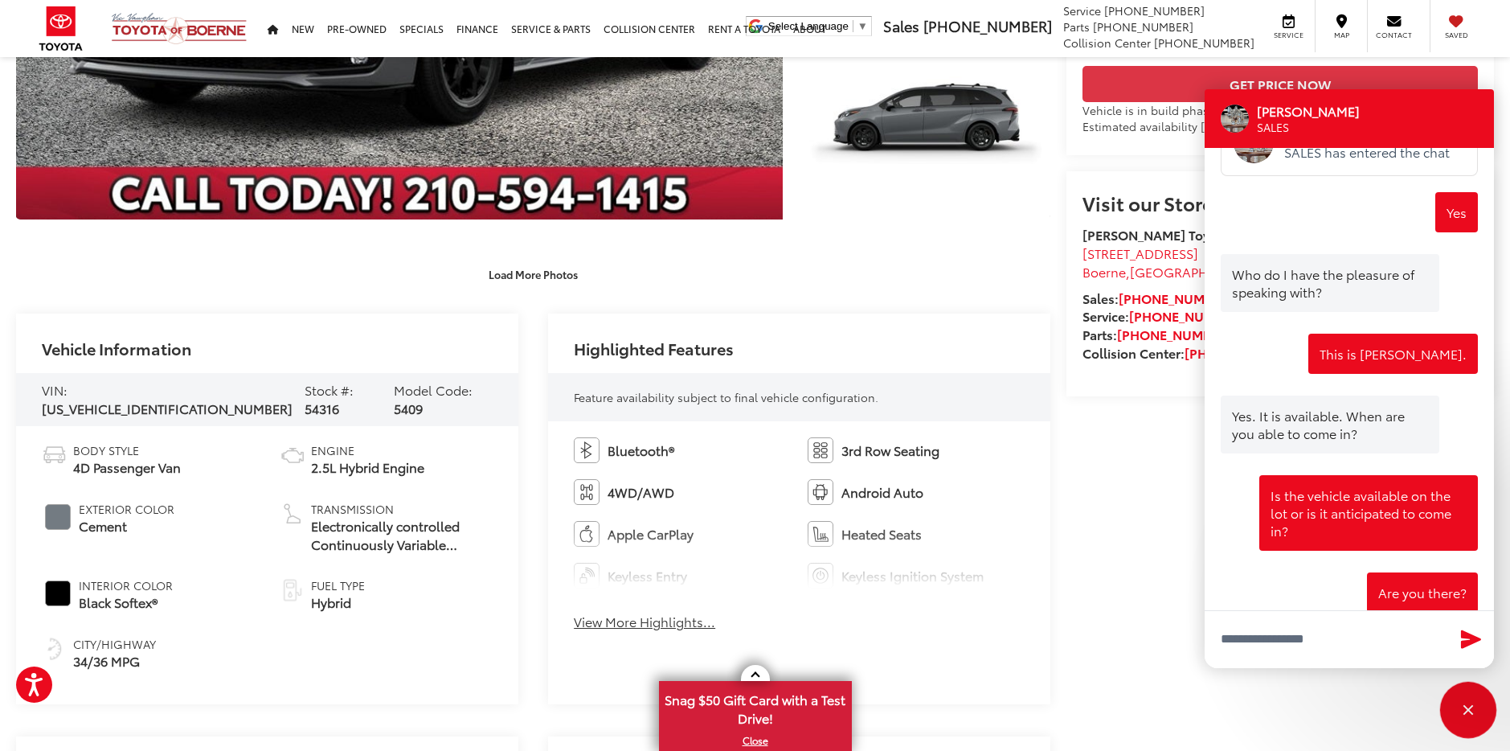
click at [1470, 710] on div "Close" at bounding box center [1468, 710] width 10 height 10
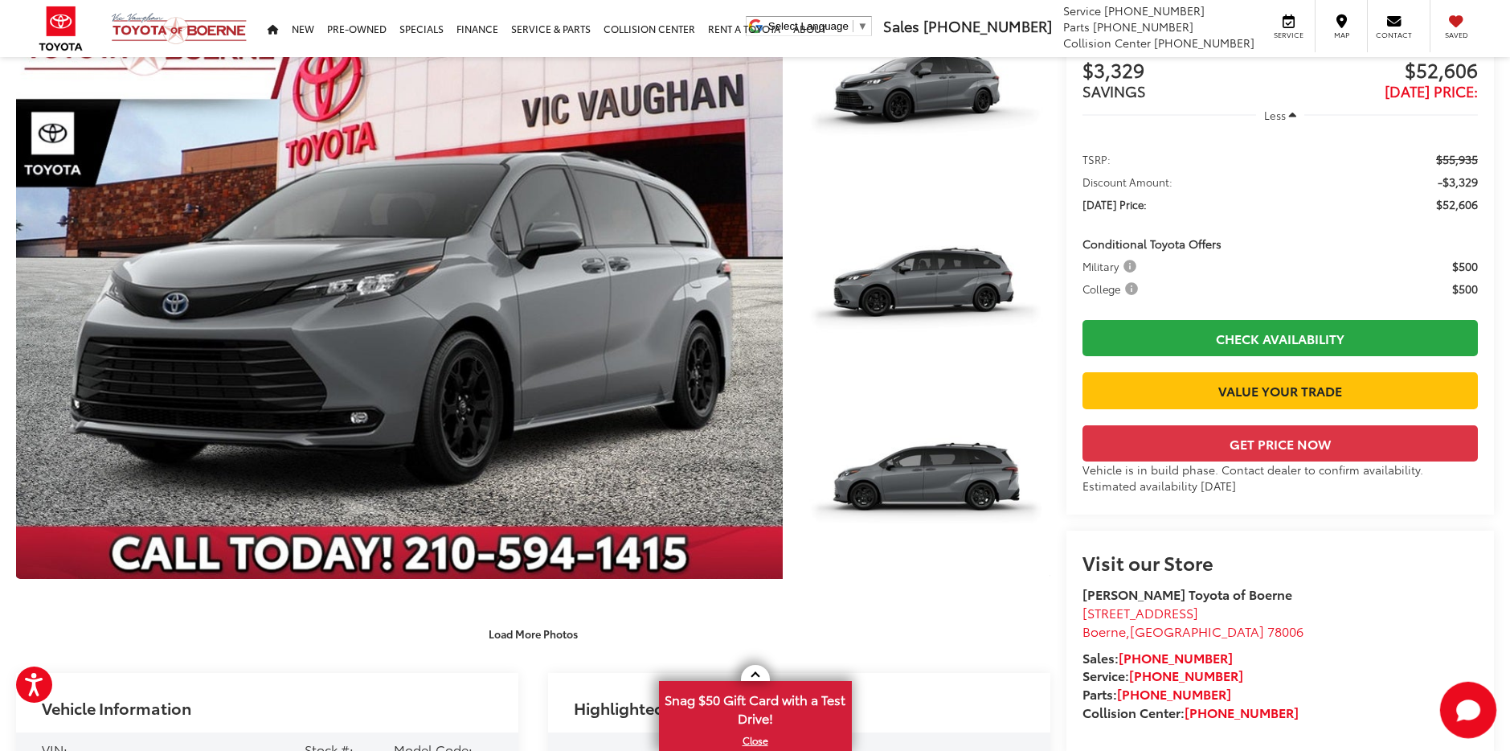
scroll to position [161, 0]
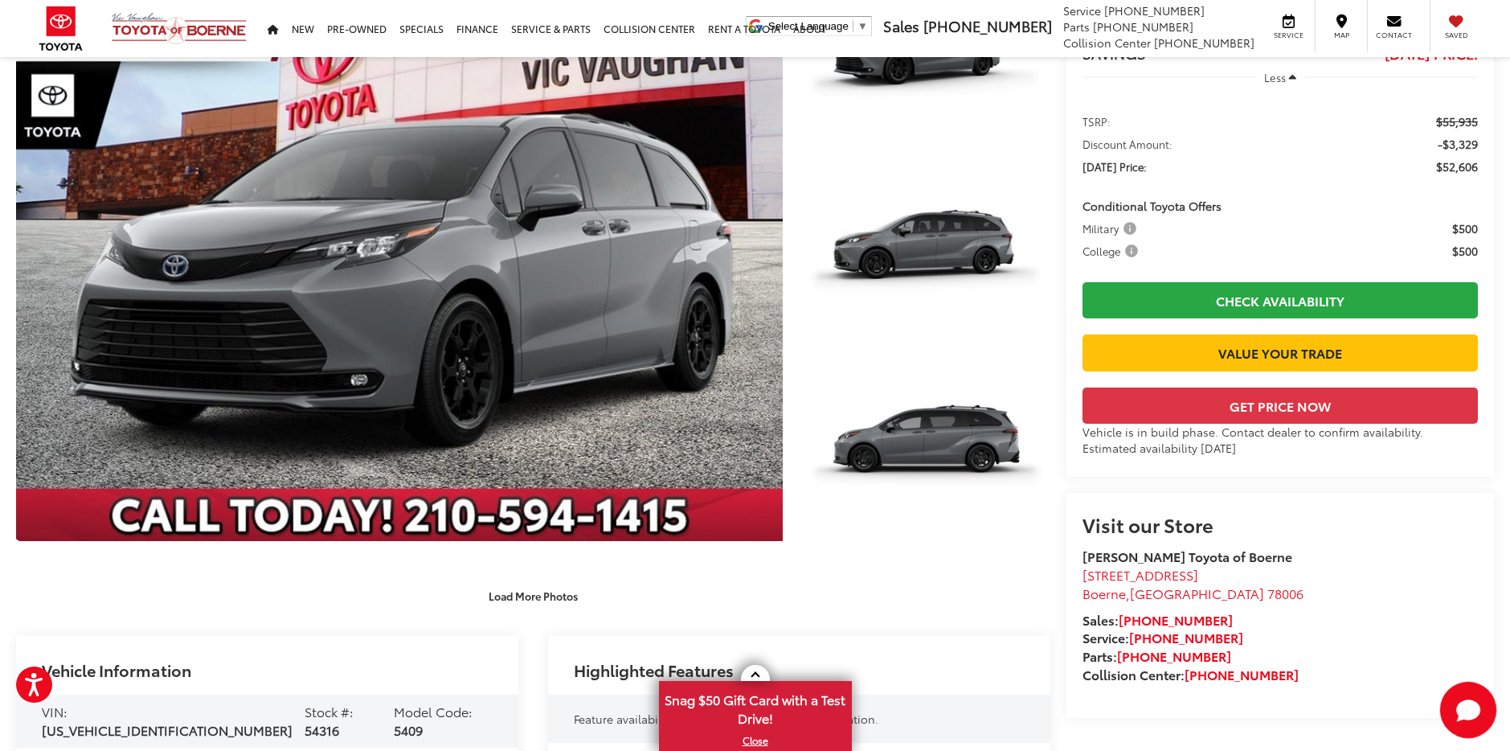
click at [1474, 713] on icon "Start Chat" at bounding box center [1468, 709] width 24 height 20
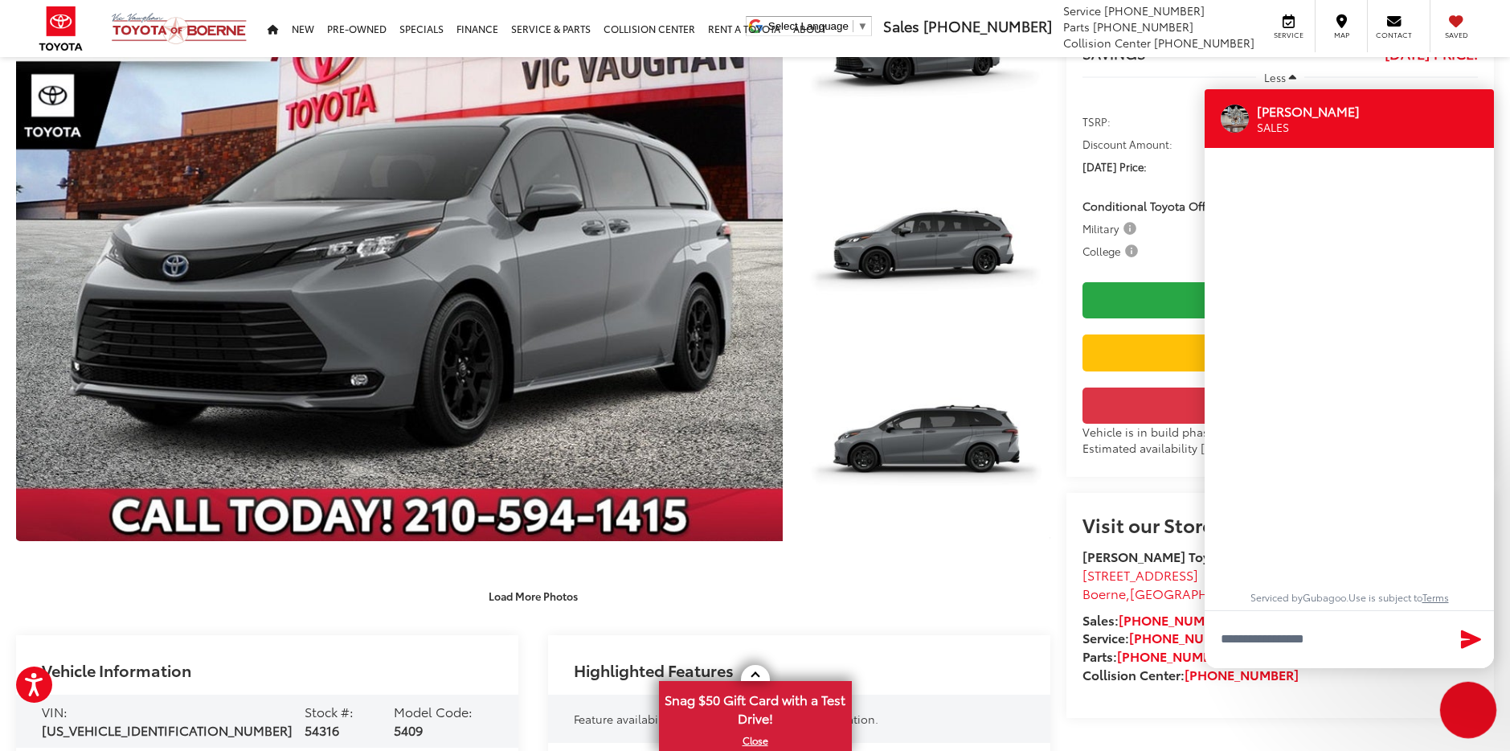
scroll to position [767, 0]
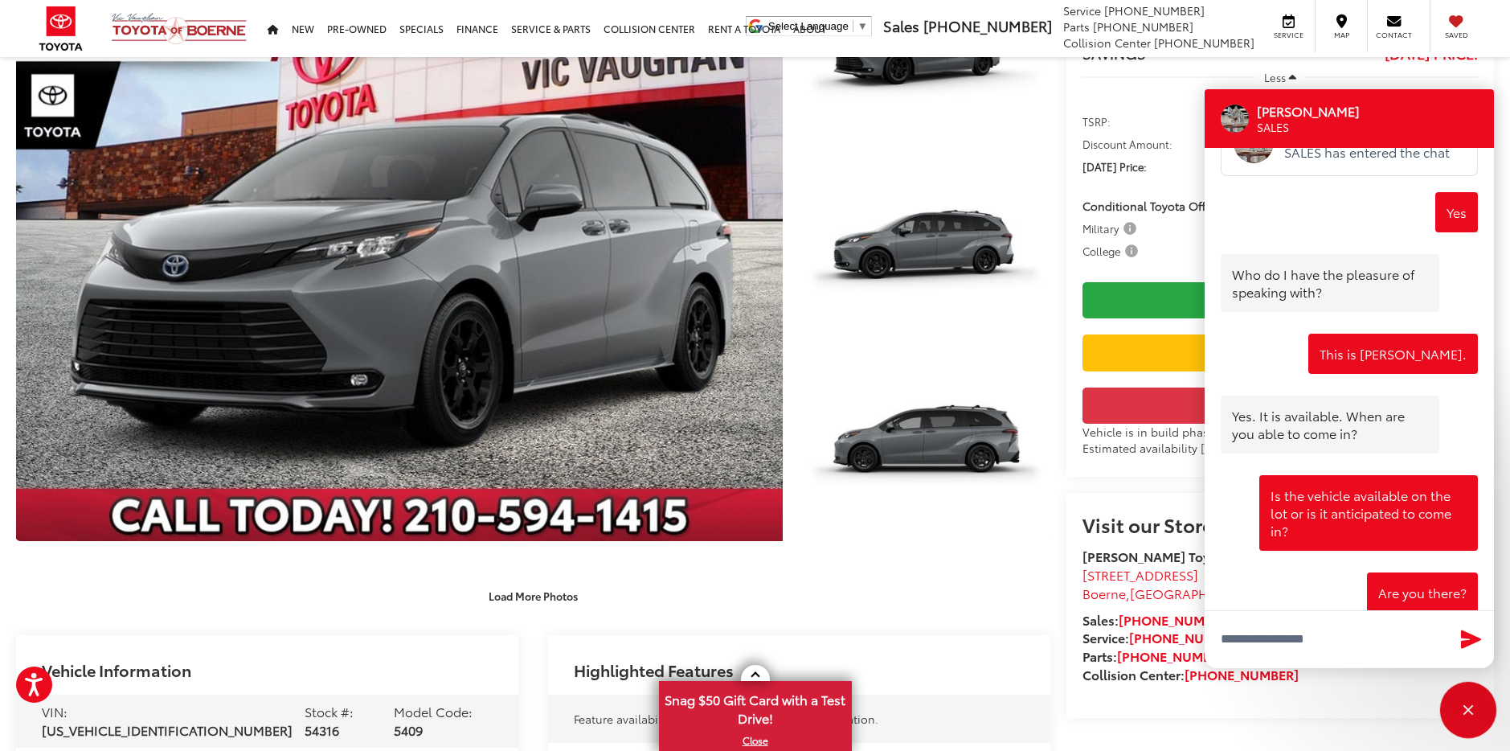
click at [1474, 713] on div "Close" at bounding box center [1468, 709] width 51 height 51
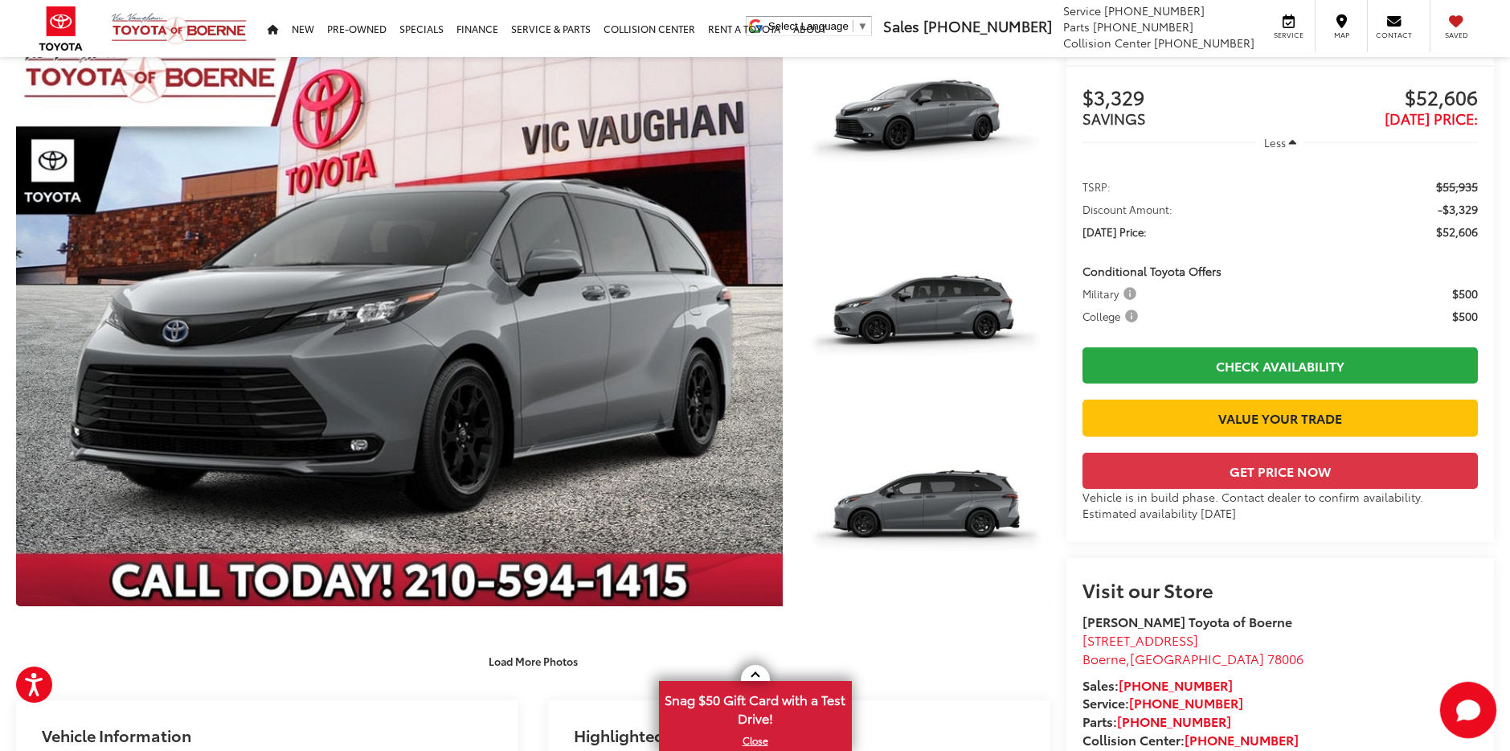
scroll to position [80, 0]
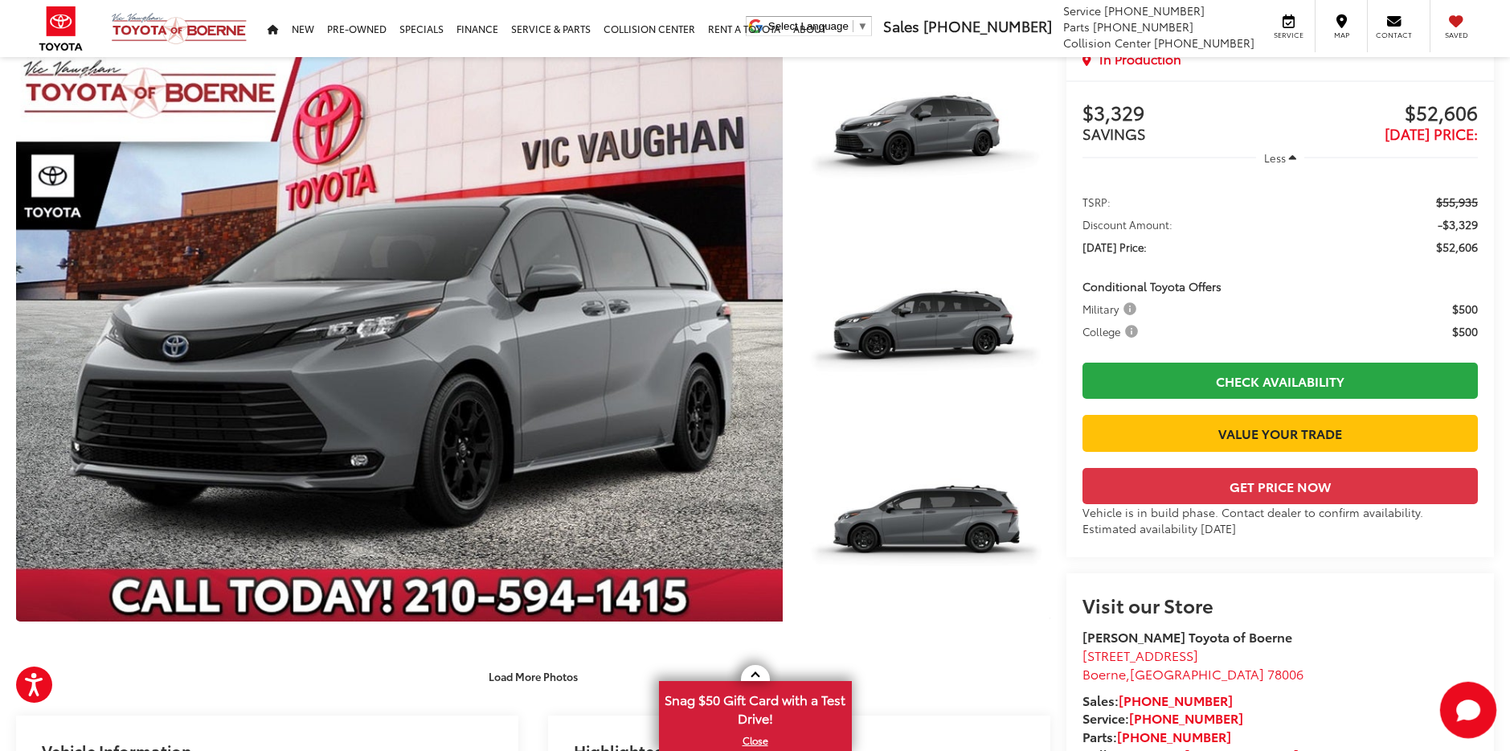
click at [1482, 726] on icon "Start Chat" at bounding box center [1468, 709] width 51 height 51
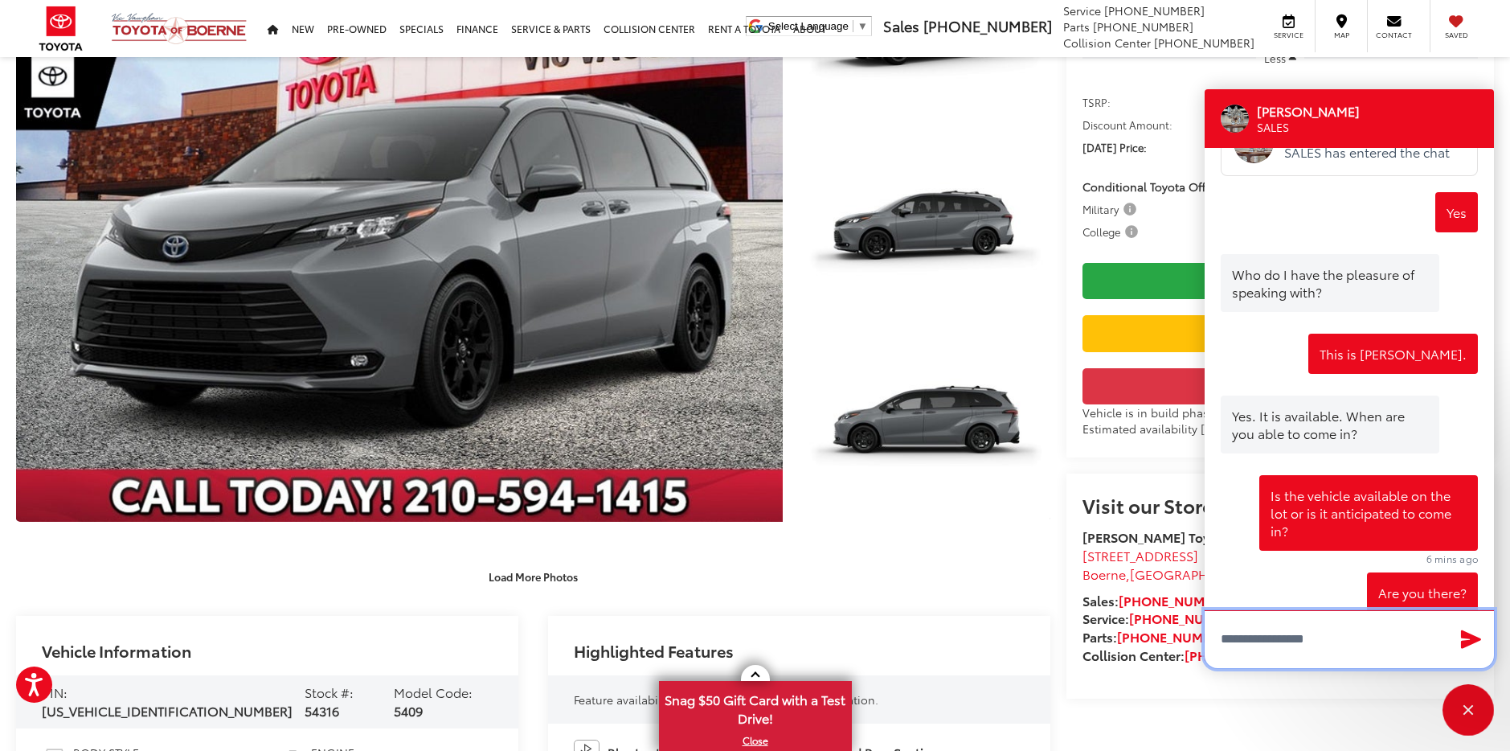
scroll to position [321, 0]
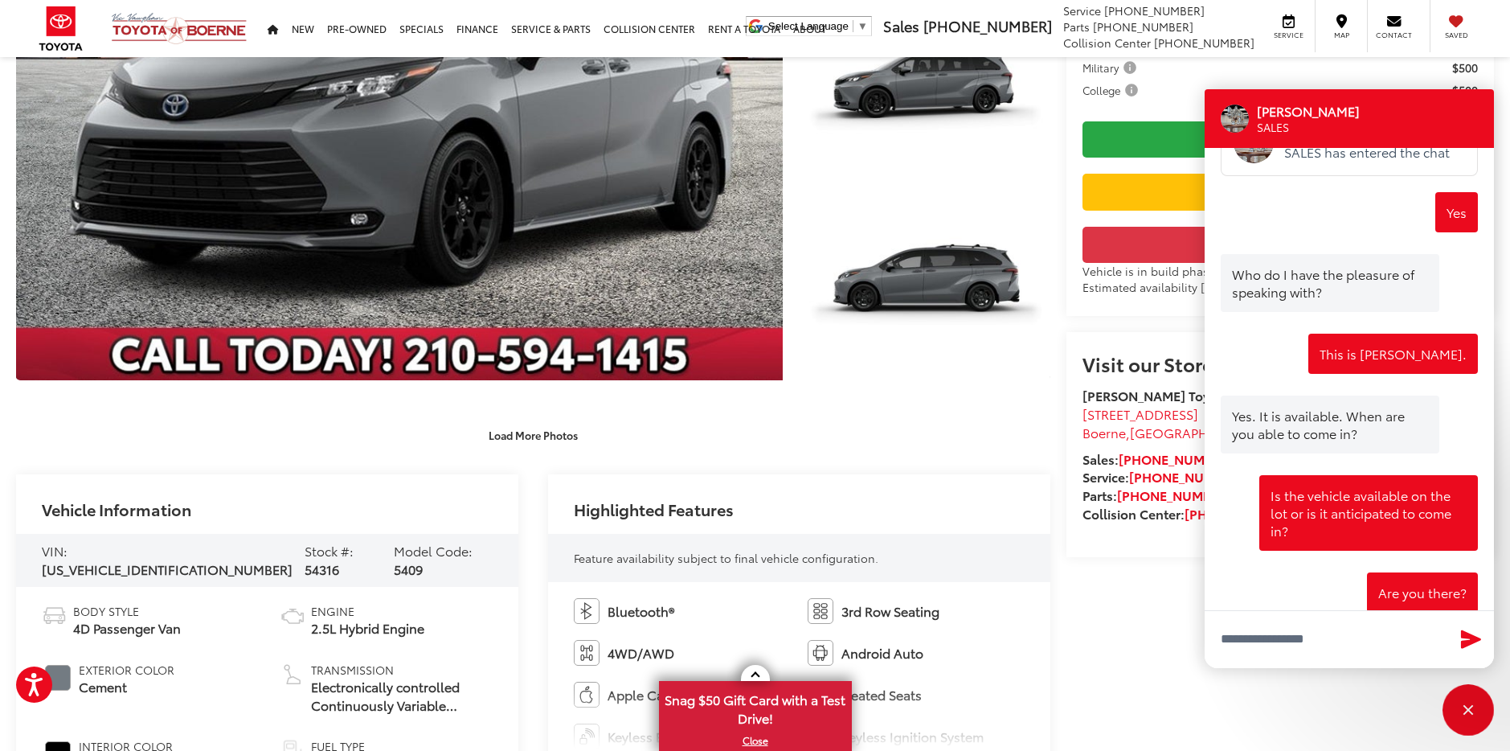
click at [1402, 107] on div "Victor Gutierrez SALES" at bounding box center [1349, 118] width 289 height 59
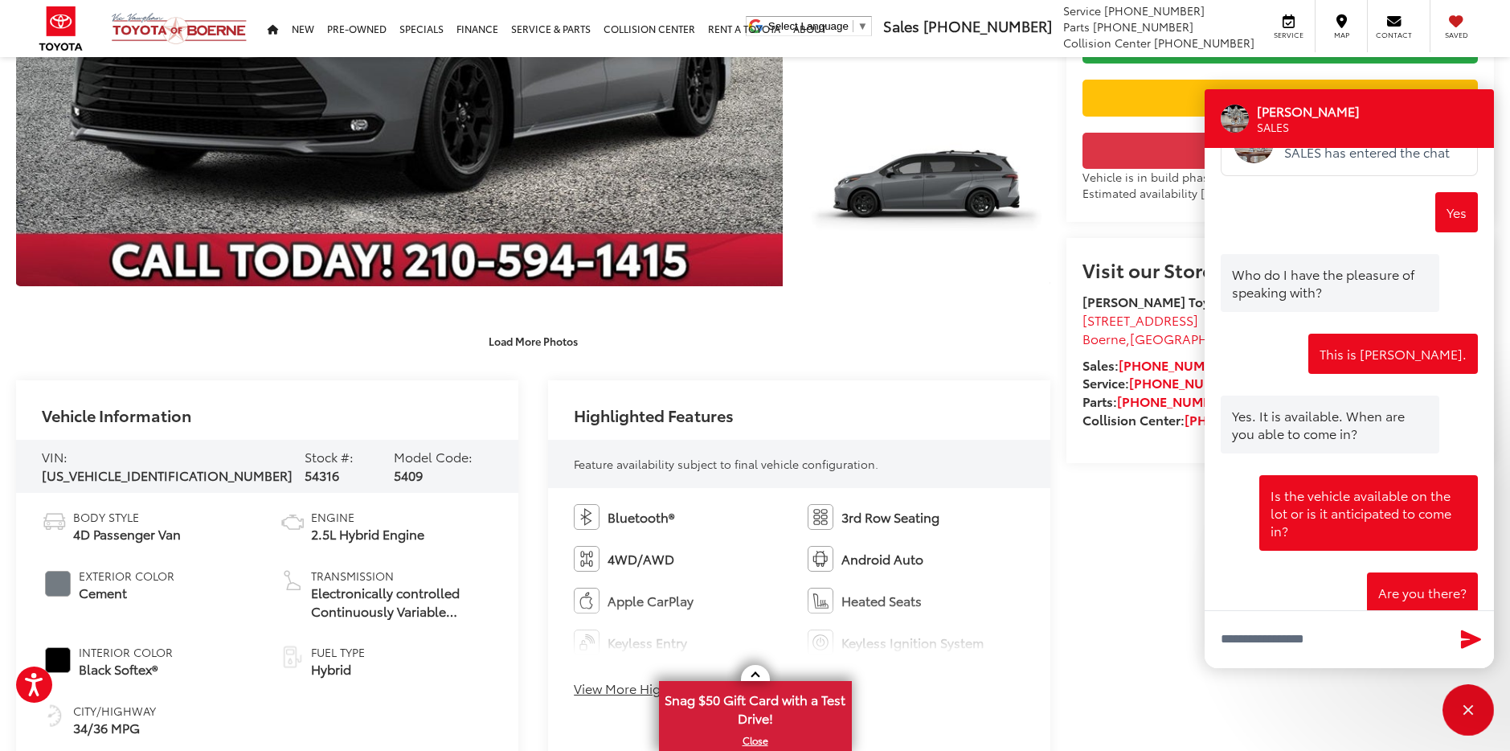
scroll to position [563, 0]
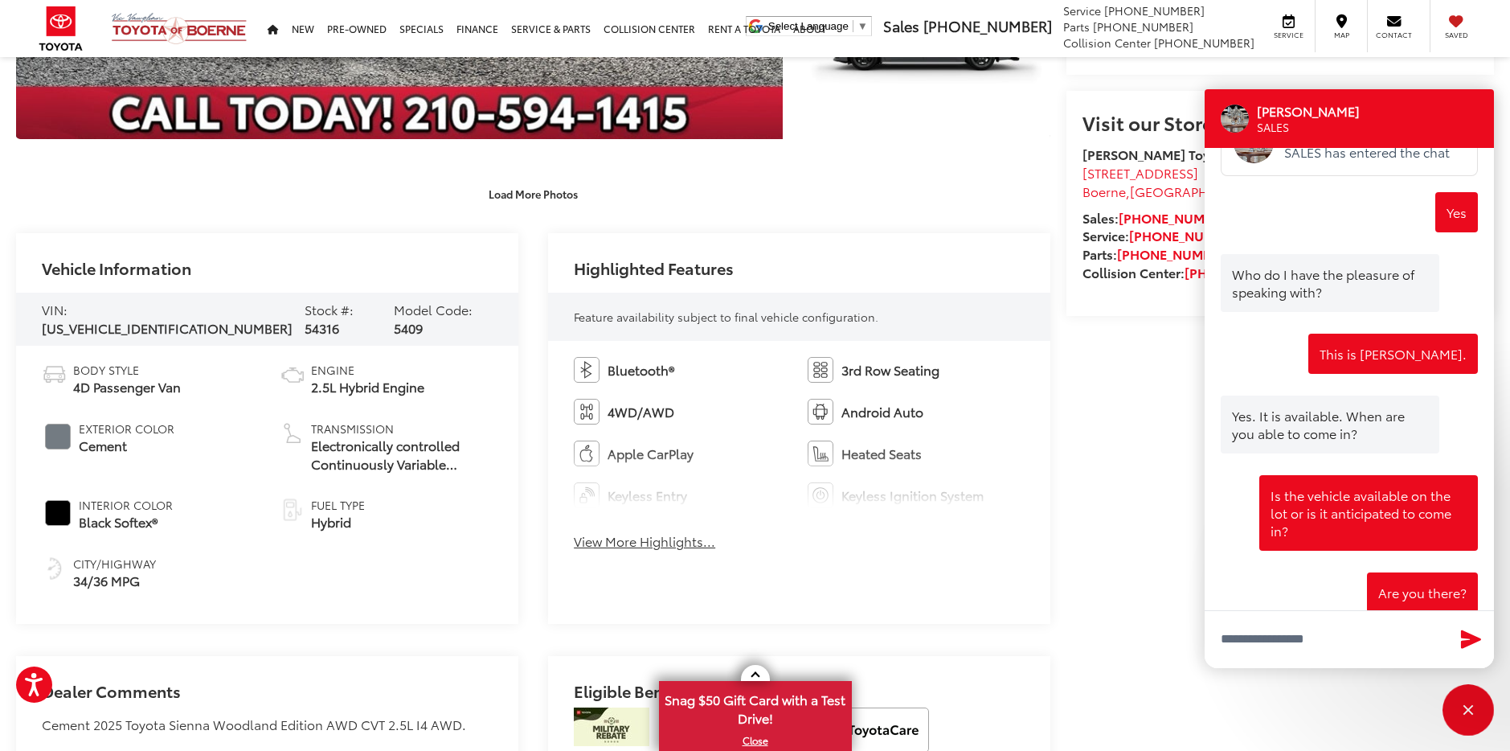
click at [1463, 705] on div "Close" at bounding box center [1468, 709] width 51 height 51
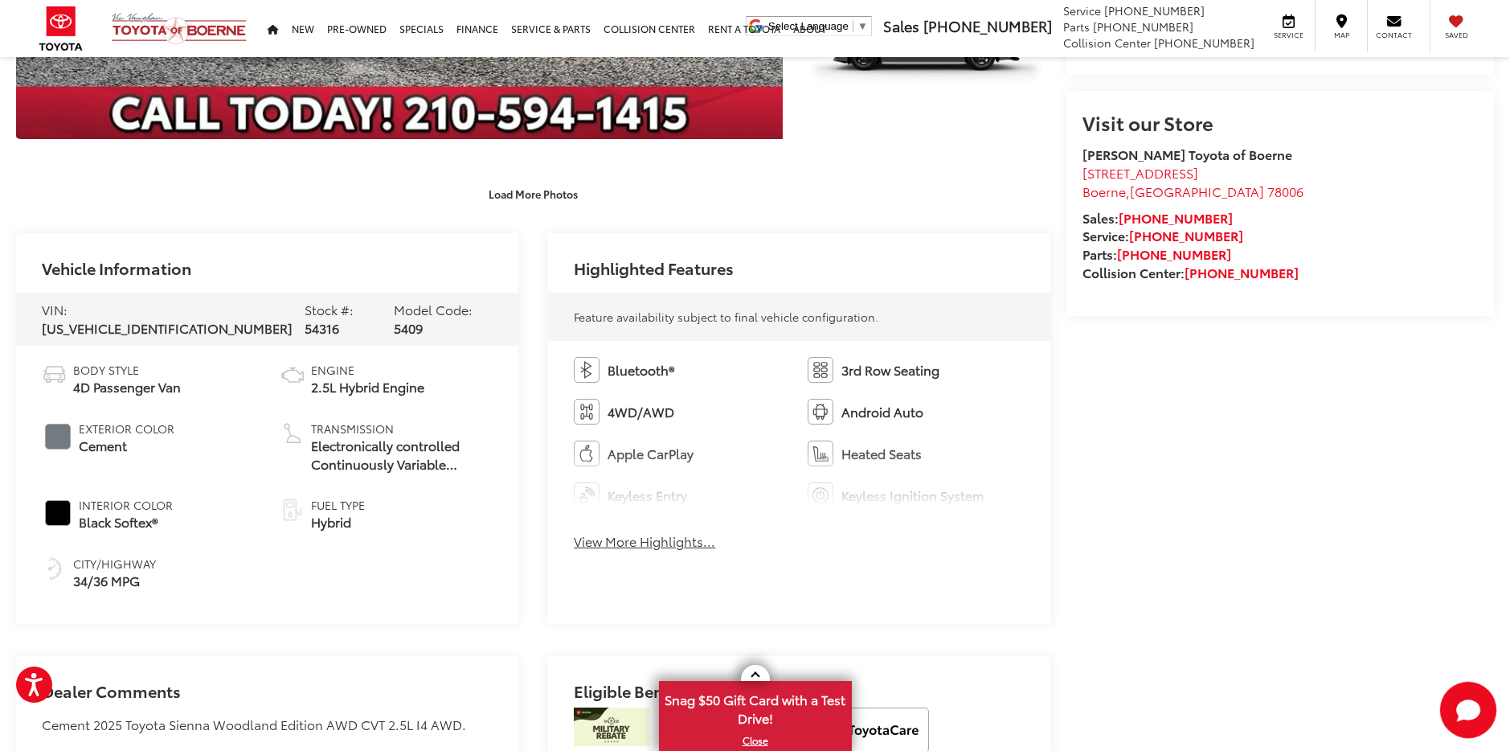
scroll to position [595, 0]
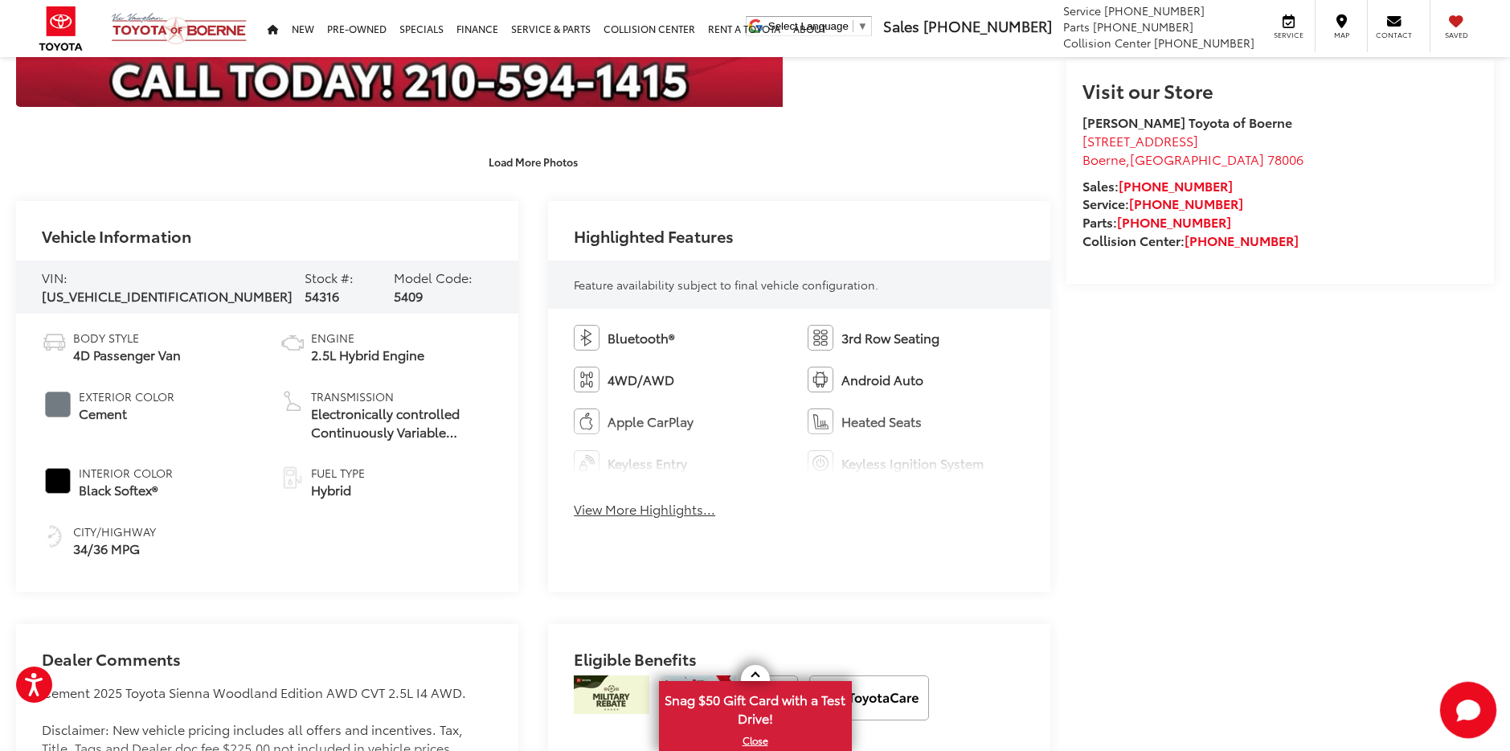
click at [1481, 714] on icon "Start Chat" at bounding box center [1468, 709] width 51 height 51
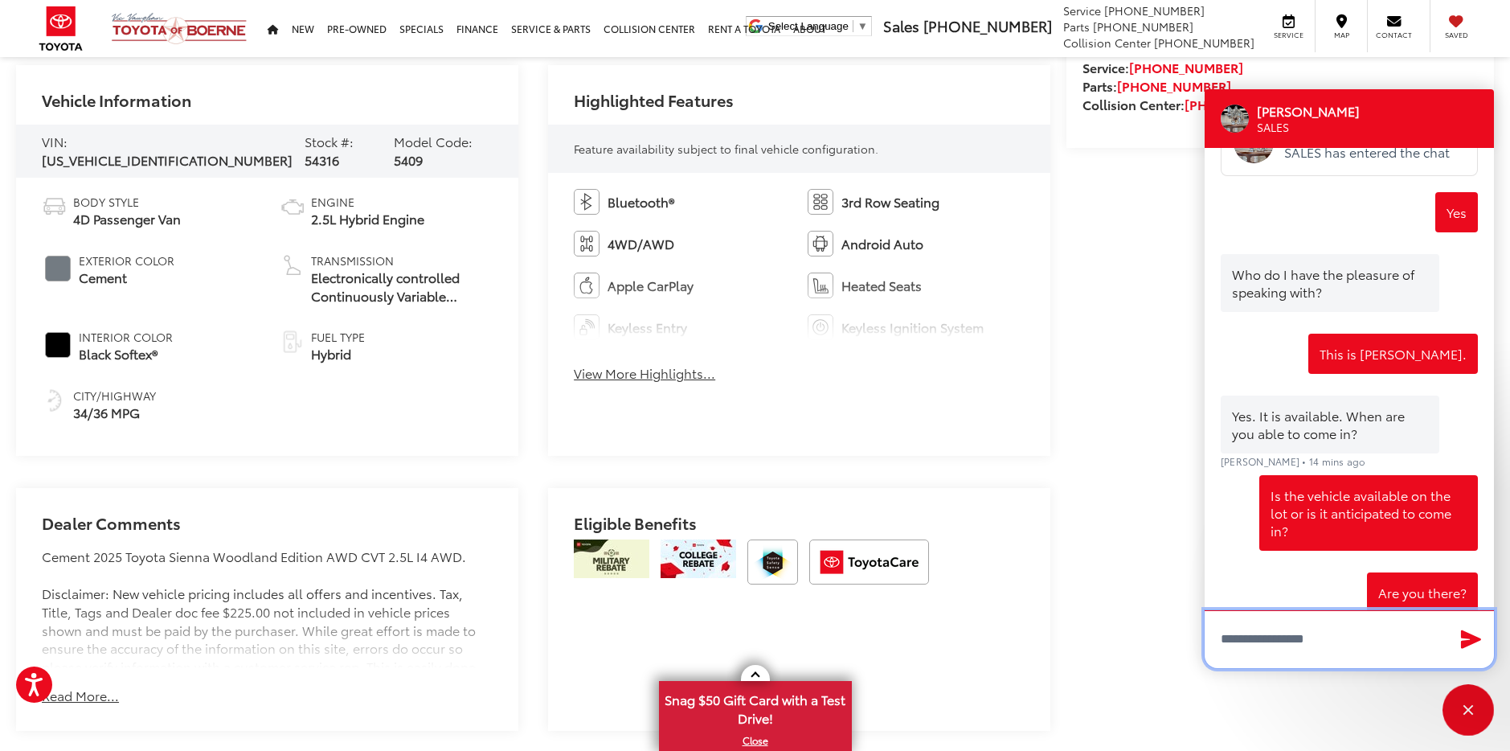
scroll to position [996, 0]
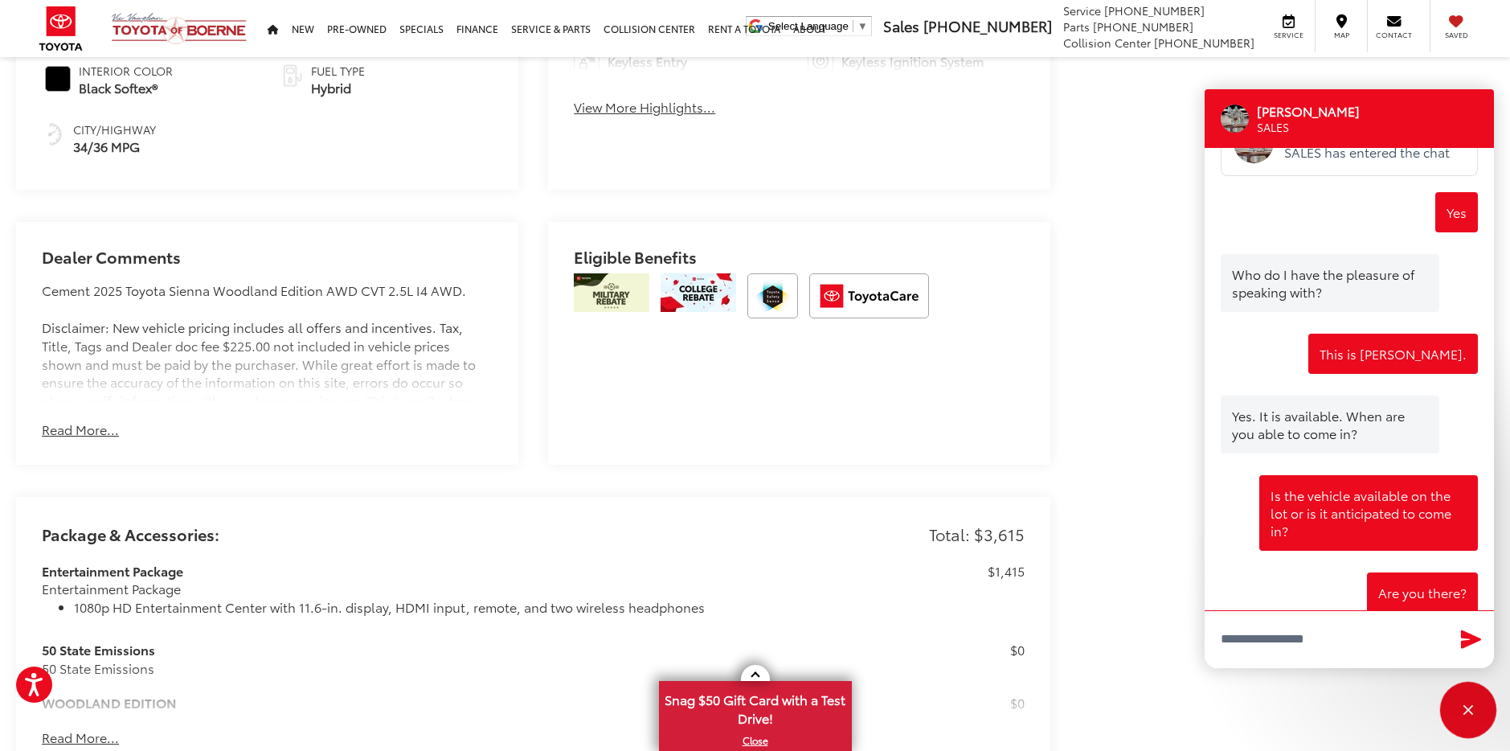
click at [1479, 710] on div "Close" at bounding box center [1468, 709] width 51 height 51
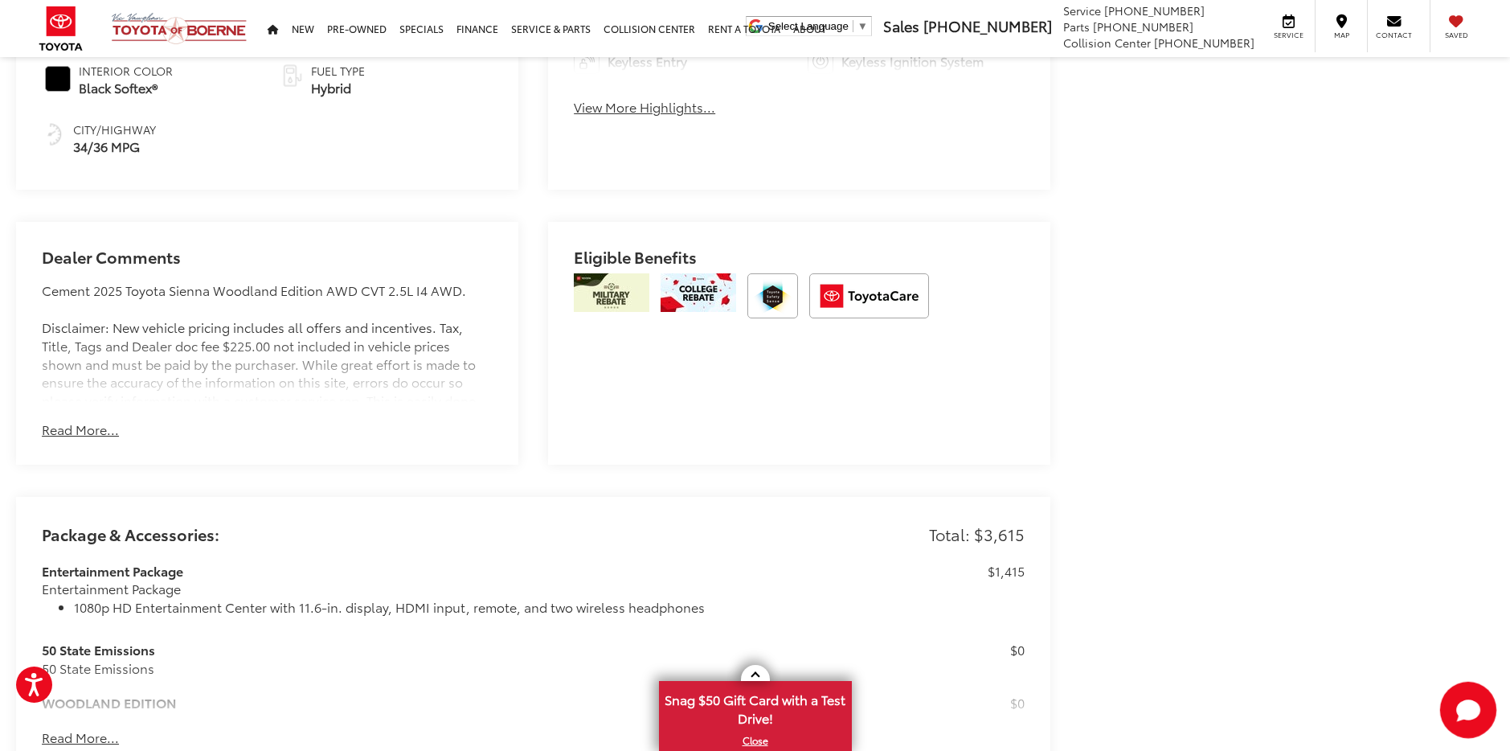
click at [1451, 702] on icon "Start Chat" at bounding box center [1468, 709] width 51 height 51
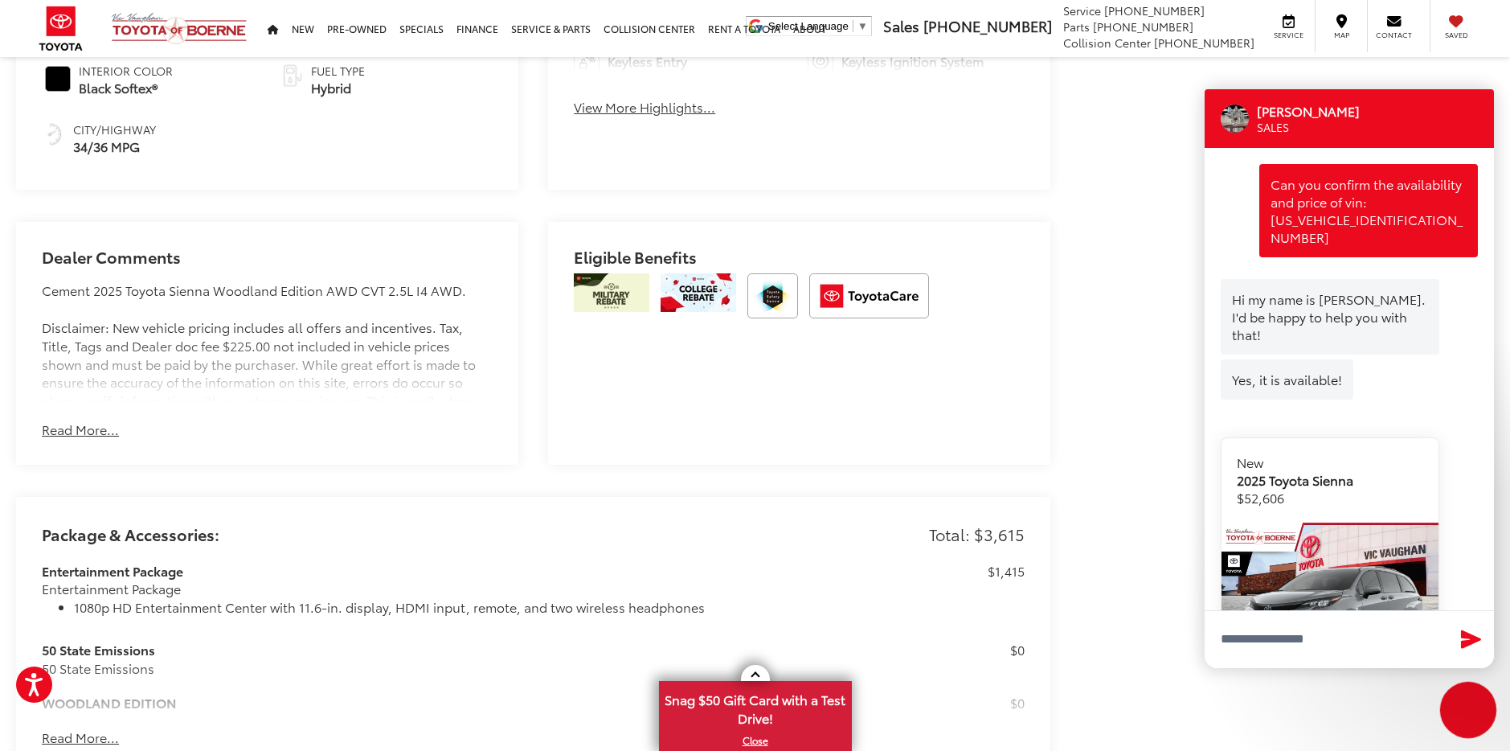
scroll to position [767, 0]
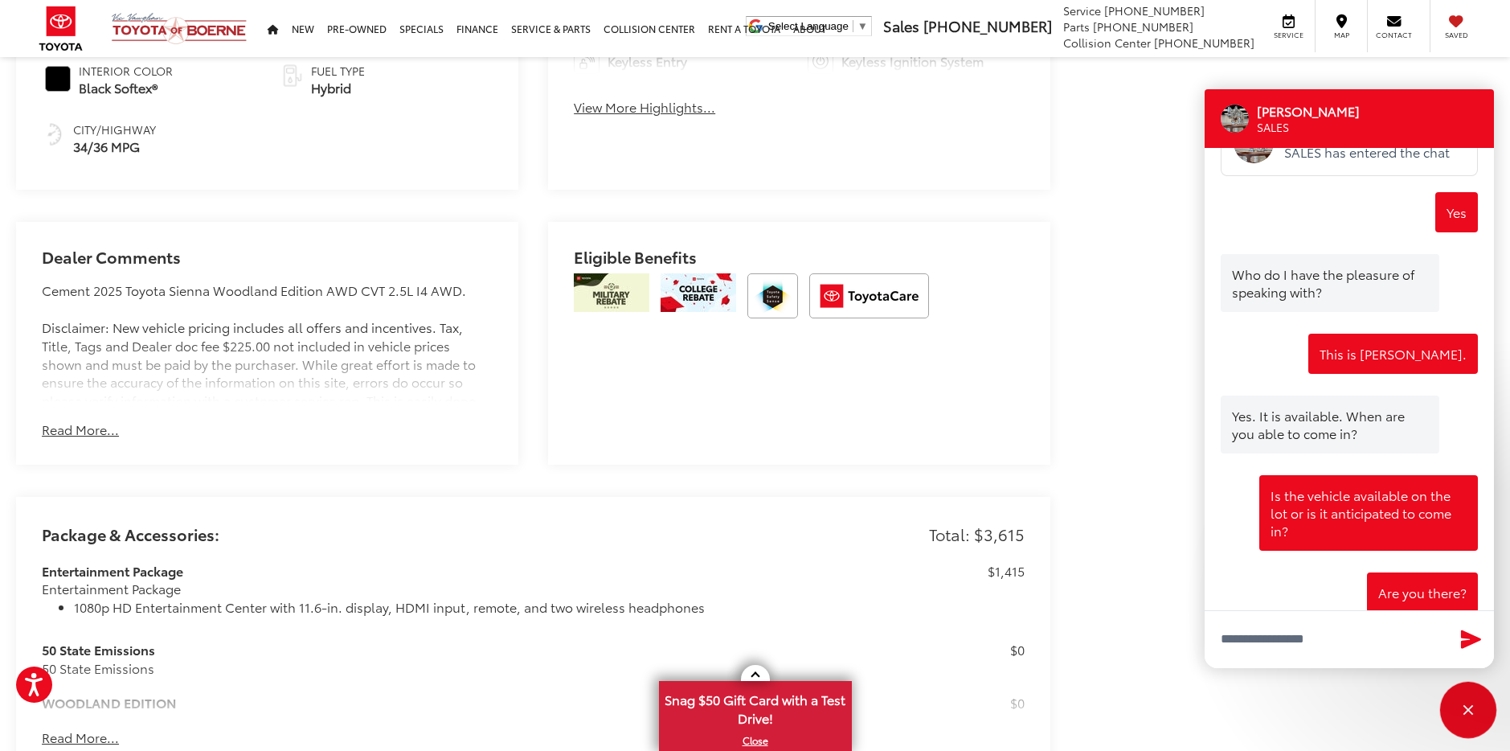
click at [1451, 702] on div "Close" at bounding box center [1468, 709] width 51 height 51
